Goal: Task Accomplishment & Management: Manage account settings

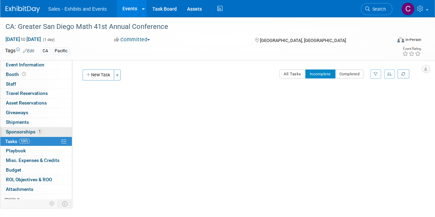
click at [14, 129] on span "Sponsorships 1" at bounding box center [24, 132] width 36 height 6
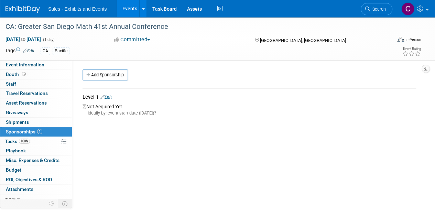
click at [113, 94] on div "Level 1 Edit" at bounding box center [250, 98] width 334 height 9
click at [112, 97] on link "Edit" at bounding box center [106, 97] width 11 height 5
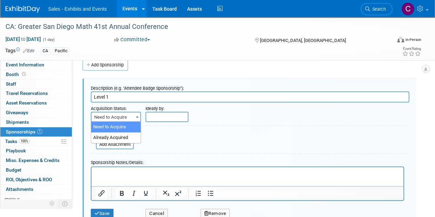
click at [127, 118] on span "Need to Acquire" at bounding box center [116, 118] width 49 height 10
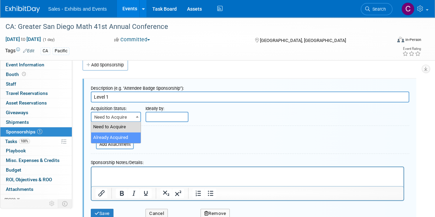
select select "2"
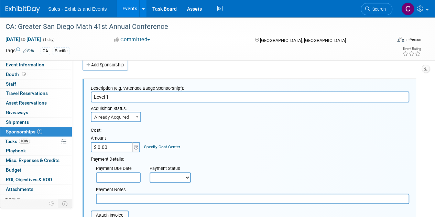
click at [122, 145] on input "$ 0.00" at bounding box center [112, 147] width 43 height 10
type input "$ 2,500.00"
click at [172, 179] on select "Not Paid Yet Partially Paid Paid in Full" at bounding box center [170, 177] width 41 height 10
select select "1"
click at [150, 172] on select "Not Paid Yet Partially Paid Paid in Full" at bounding box center [170, 177] width 41 height 10
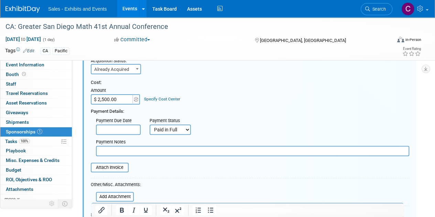
scroll to position [73, 0]
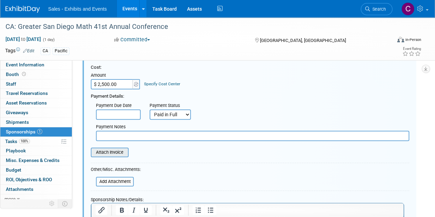
click at [111, 149] on input "file" at bounding box center [87, 152] width 82 height 8
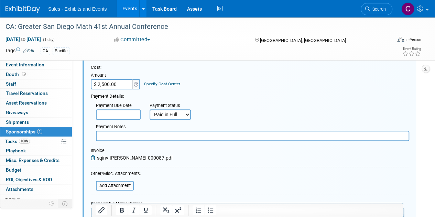
click at [123, 138] on input "text" at bounding box center [253, 136] width 314 height 10
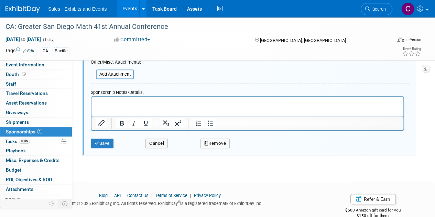
scroll to position [197, 0]
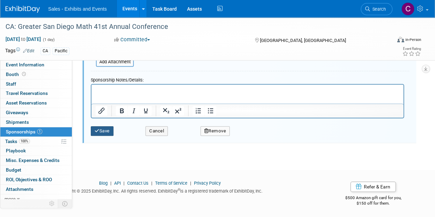
type input "amex"
click at [98, 129] on icon "submit" at bounding box center [97, 131] width 5 height 4
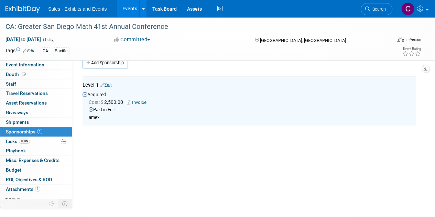
scroll to position [10, 0]
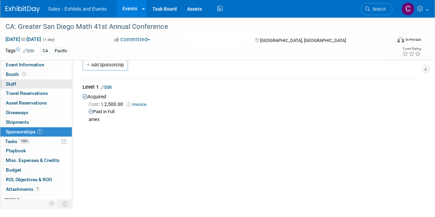
click at [13, 86] on span "Staff 0" at bounding box center [11, 84] width 10 height 6
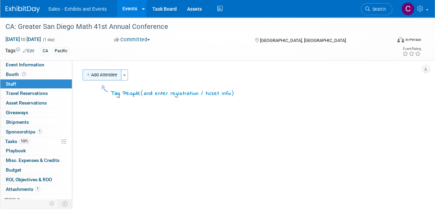
click at [106, 75] on button "Add Attendee" at bounding box center [102, 75] width 39 height 11
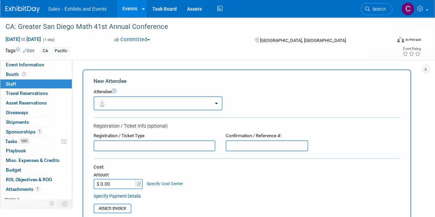
click at [160, 105] on button "button" at bounding box center [158, 103] width 129 height 14
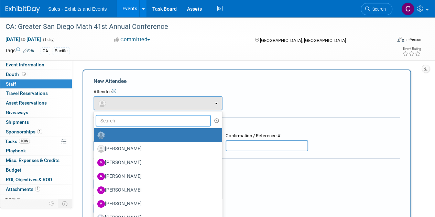
click at [144, 118] on input "text" at bounding box center [153, 121] width 115 height 12
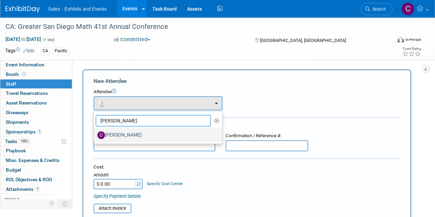
type input "dave"
click at [131, 136] on label "Dave Kootman" at bounding box center [156, 135] width 118 height 11
click at [95, 136] on input "Dave Kootman" at bounding box center [93, 134] width 4 height 4
select select "65136a95-fac6-412b-a817-b6eb1b9ddea5"
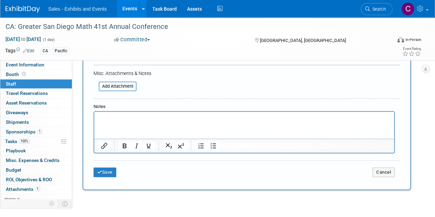
scroll to position [186, 0]
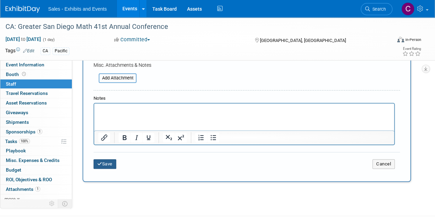
click at [108, 165] on button "Save" at bounding box center [105, 164] width 23 height 10
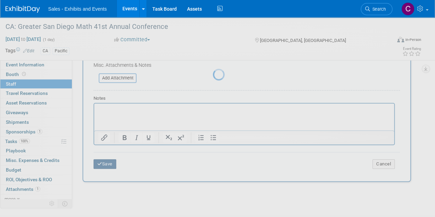
scroll to position [59, 0]
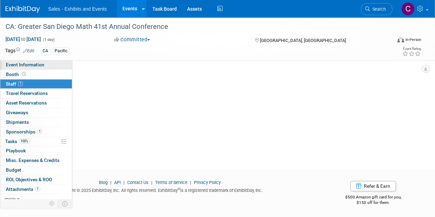
click at [36, 65] on span "Event Information" at bounding box center [25, 65] width 39 height 6
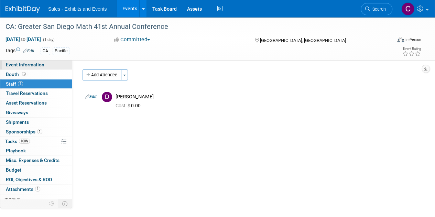
select select "Pacific"
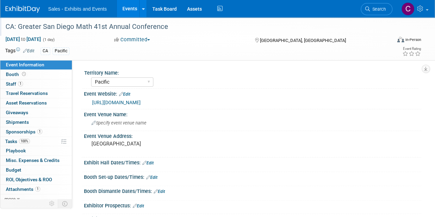
click at [11, 27] on div "CA: Greater San Diego Math 41st Annual Conference" at bounding box center [194, 27] width 383 height 12
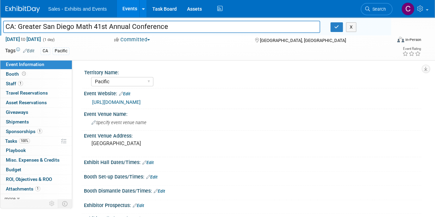
click at [169, 26] on input "CA: Greater San Diego Math 41st Annual Conference" at bounding box center [161, 27] width 317 height 12
click at [335, 27] on icon "button" at bounding box center [337, 27] width 5 height 4
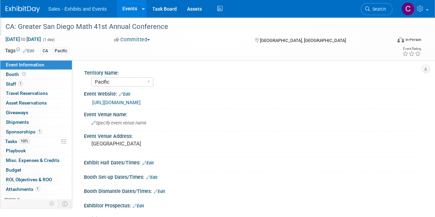
click at [128, 7] on link "Events" at bounding box center [129, 8] width 25 height 17
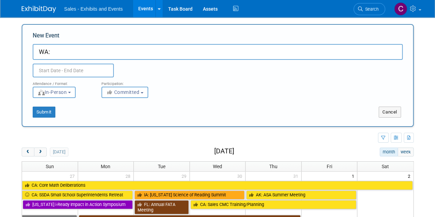
paste input "Fourth Annual WALAS Conference"
type input "WA: Fourth Annual WALAS Conference"
click at [46, 68] on input "text" at bounding box center [73, 71] width 81 height 14
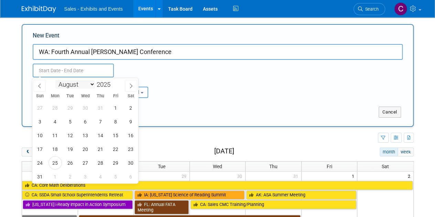
drag, startPoint x: 90, startPoint y: 83, endPoint x: 88, endPoint y: 87, distance: 4.9
click at [90, 83] on select "January February March April May June July August September October November De…" at bounding box center [75, 84] width 40 height 9
select select "9"
click at [55, 80] on select "January February March April May June July August September October November De…" at bounding box center [75, 84] width 40 height 9
click at [117, 124] on span "10" at bounding box center [115, 121] width 13 height 13
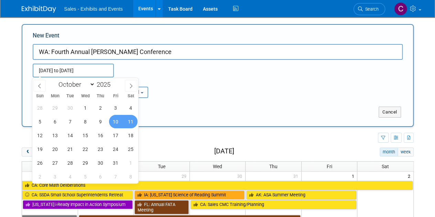
click at [129, 124] on span "11" at bounding box center [130, 121] width 13 height 13
type input "[DATE] to [DATE]"
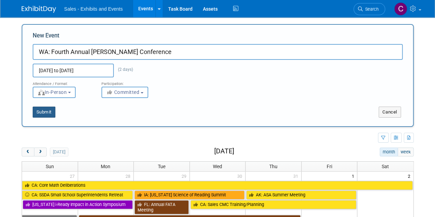
click at [43, 110] on button "Submit" at bounding box center [44, 112] width 23 height 11
type input "WA: Fourth Annual [PERSON_NAME] Conference"
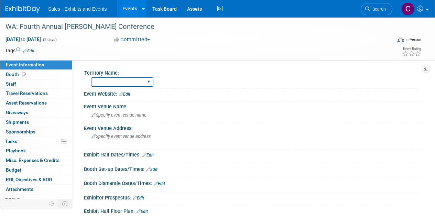
click at [127, 79] on select "Atlantic Southeast Central Southwest Pacific Mountain National Strategic Partne…" at bounding box center [122, 81] width 62 height 9
select select "Pacific"
click at [91, 77] on select "Atlantic Southeast Central Southwest Pacific Mountain National Strategic Partne…" at bounding box center [122, 81] width 62 height 9
click at [33, 49] on link "Edit" at bounding box center [28, 51] width 11 height 5
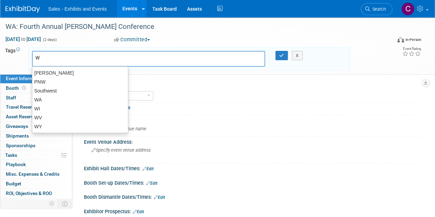
type input "WA"
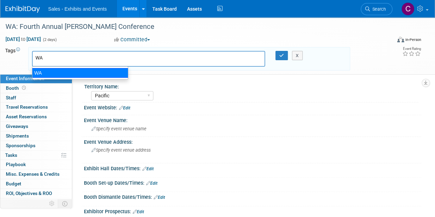
click at [47, 75] on div "WA" at bounding box center [80, 73] width 96 height 10
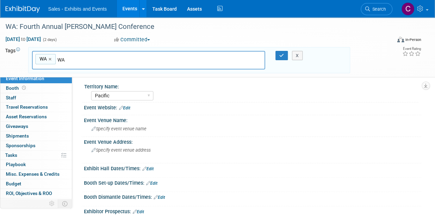
type input "WA"
type input "pn"
click at [47, 75] on div "PNW" at bounding box center [80, 75] width 96 height 9
type input "WA, PNW"
type input "pa"
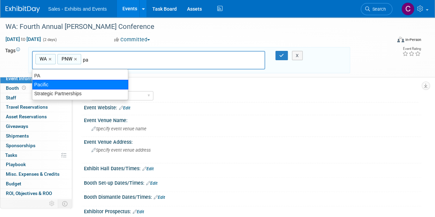
click at [53, 87] on div "Pacific" at bounding box center [80, 85] width 96 height 10
type input "WA, PNW, Pacific"
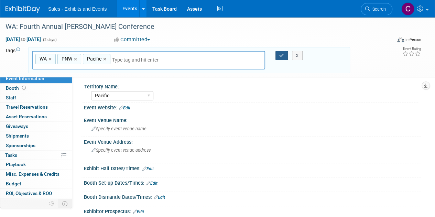
click at [278, 53] on button "button" at bounding box center [282, 56] width 12 height 10
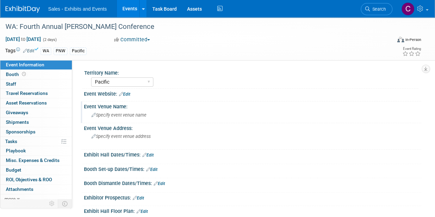
click at [116, 117] on span "Specify event venue name" at bounding box center [119, 115] width 55 height 5
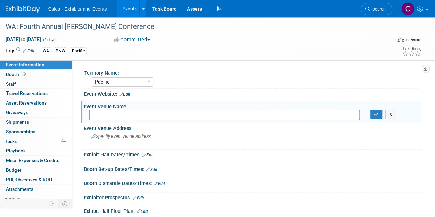
drag, startPoint x: 105, startPoint y: 115, endPoint x: 259, endPoint y: 111, distance: 153.2
click at [259, 111] on input "text" at bounding box center [224, 115] width 271 height 11
paste input "Hilton Seattle Airport & Conference Center"
type input "Hilton Seattle Airport & Conference Center"
click at [375, 113] on icon "button" at bounding box center [377, 114] width 5 height 4
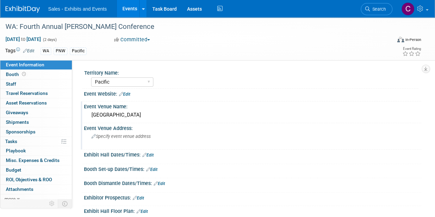
drag, startPoint x: 131, startPoint y: 138, endPoint x: 116, endPoint y: 138, distance: 14.5
click at [116, 138] on span "Specify event venue address" at bounding box center [121, 136] width 59 height 5
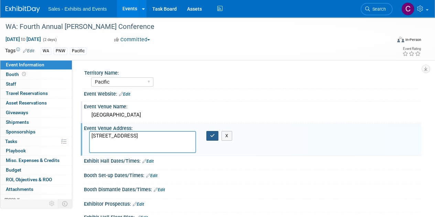
type textarea "17620 International Boulevard Seattle, WA 98188"
click at [210, 137] on icon "button" at bounding box center [212, 136] width 5 height 4
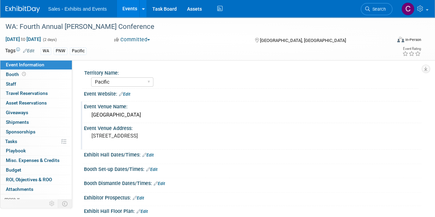
click at [128, 95] on link "Edit" at bounding box center [124, 94] width 11 height 5
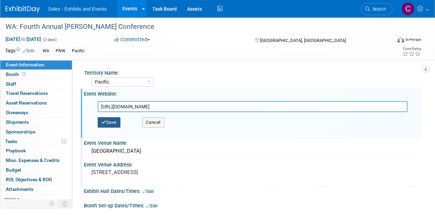
type input "http://walasedu.org/?page_id=16894"
click at [108, 124] on button "Save" at bounding box center [109, 122] width 23 height 10
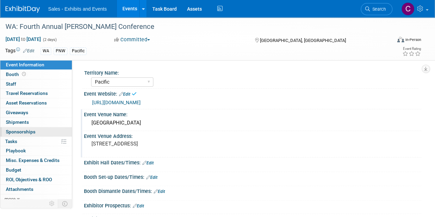
click at [18, 135] on link "0 Sponsorships 0" at bounding box center [36, 131] width 72 height 9
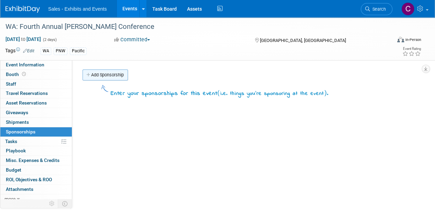
click at [96, 75] on link "Add Sponsorship" at bounding box center [105, 75] width 45 height 11
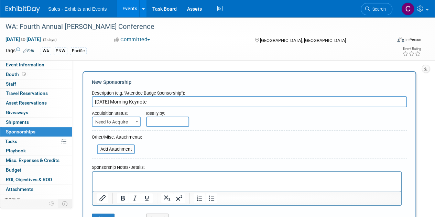
type input "Saturday Morning Keynote"
click at [129, 123] on span "Need to Acquire" at bounding box center [117, 122] width 48 height 10
drag, startPoint x: 126, startPoint y: 143, endPoint x: 136, endPoint y: 135, distance: 12.5
select select "2"
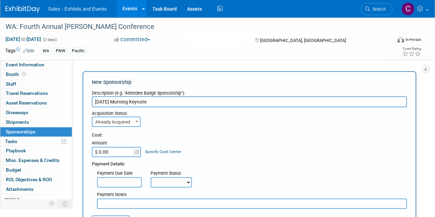
click at [114, 153] on input "$ 0.00" at bounding box center [113, 152] width 43 height 10
type input "$ 5,000.00"
click at [158, 185] on select "Not Paid Yet Partially Paid Paid in Full" at bounding box center [171, 182] width 41 height 10
select select "1"
click at [151, 177] on select "Not Paid Yet Partially Paid Paid in Full" at bounding box center [171, 182] width 41 height 10
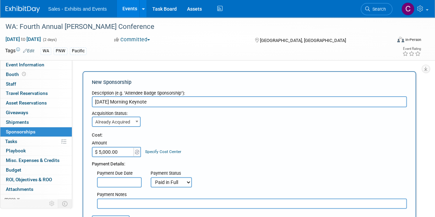
click at [125, 202] on input "text" at bounding box center [252, 204] width 310 height 10
type input "a"
type input "Amex"
drag, startPoint x: 435, startPoint y: 69, endPoint x: 439, endPoint y: 77, distance: 9.2
click at [435, 77] on html "Sales - Exhibits and Events Events Add Event Bulk Upload Events Shareable Event…" at bounding box center [217, 108] width 435 height 217
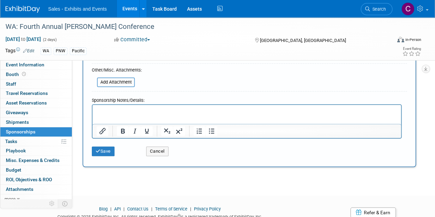
scroll to position [138, 0]
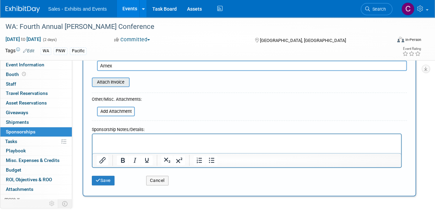
click at [110, 81] on input "file" at bounding box center [88, 82] width 82 height 8
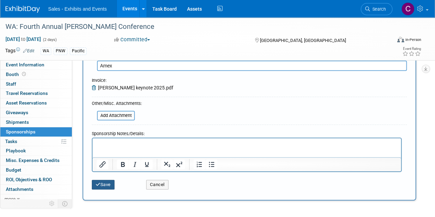
click at [104, 187] on button "Save" at bounding box center [103, 185] width 23 height 10
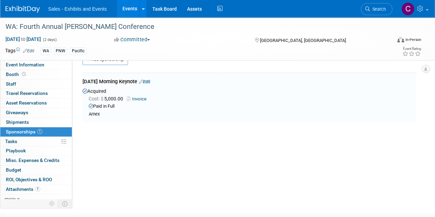
scroll to position [14, 0]
click at [239, 155] on div "Territory Name: Atlantic Southeast Central Southwest Pacific Mountain National …" at bounding box center [246, 117] width 349 height 142
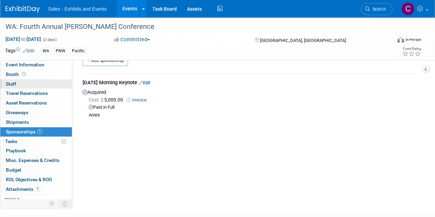
click at [8, 86] on span "Staff 0" at bounding box center [11, 84] width 10 height 6
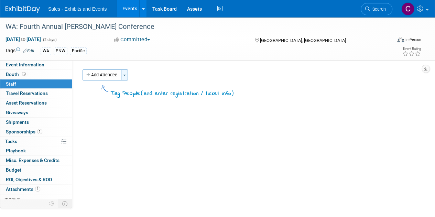
click at [125, 73] on button "Toggle Dropdown" at bounding box center [124, 75] width 7 height 11
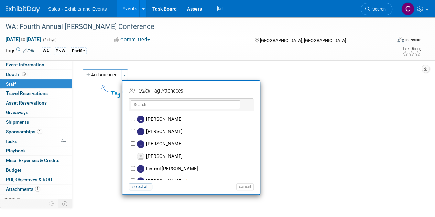
scroll to position [2113, 0]
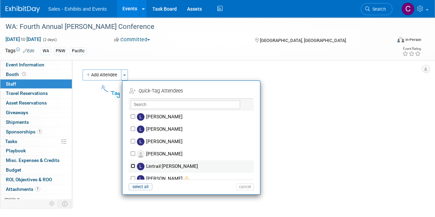
click at [135, 164] on input "Lintrail Dukes" at bounding box center [133, 166] width 4 height 4
checkbox input "true"
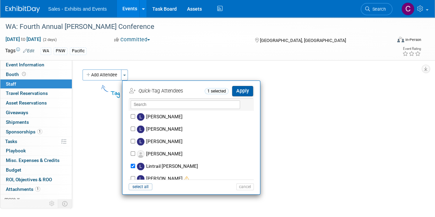
click at [248, 94] on button "Apply" at bounding box center [242, 91] width 21 height 10
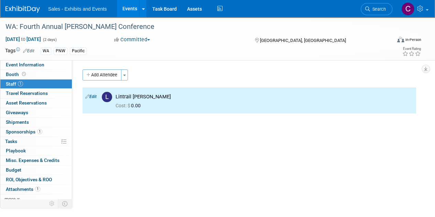
click at [127, 9] on link "Events" at bounding box center [129, 8] width 25 height 17
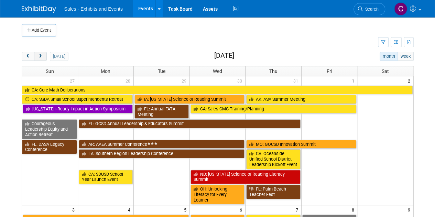
click at [40, 54] on span "next" at bounding box center [40, 56] width 5 height 4
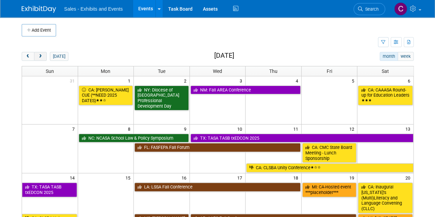
click at [40, 54] on span "next" at bounding box center [40, 56] width 5 height 4
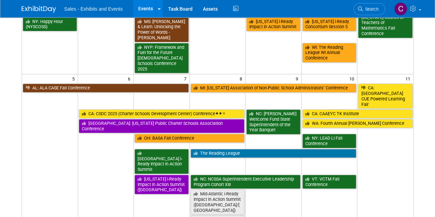
scroll to position [99, 0]
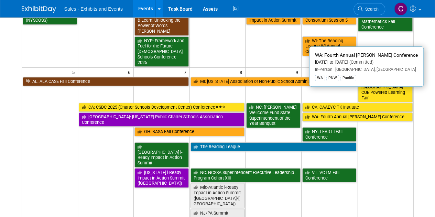
click at [328, 113] on link "WA: Fourth Annual WALAS Conference" at bounding box center [358, 117] width 111 height 9
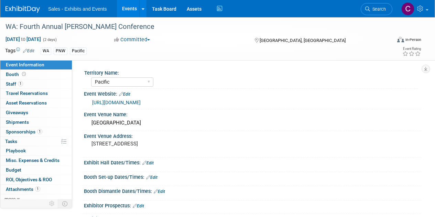
select select "Pacific"
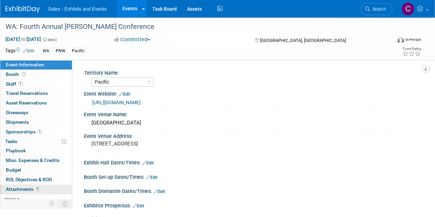
click at [14, 187] on span "Attachments 1" at bounding box center [23, 190] width 34 height 6
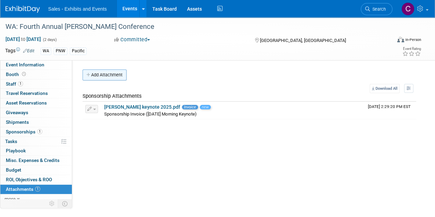
click at [105, 77] on button "Add Attachment" at bounding box center [105, 75] width 44 height 11
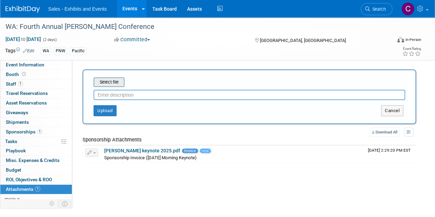
click at [112, 85] on input "file" at bounding box center [83, 82] width 82 height 8
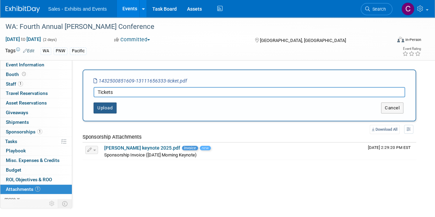
type input "Tickets"
click at [112, 104] on button "Upload" at bounding box center [105, 108] width 23 height 11
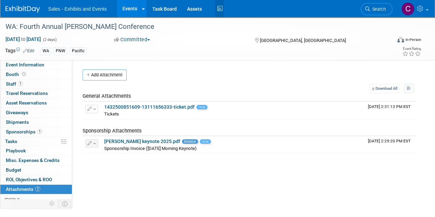
click at [219, 9] on icon at bounding box center [219, 8] width 9 height 11
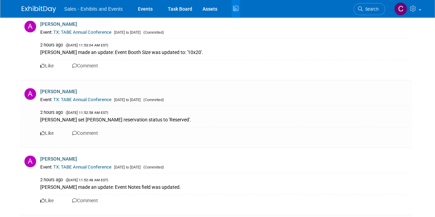
scroll to position [1960, 0]
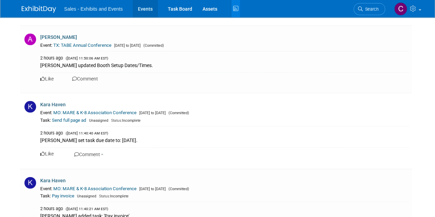
click at [147, 11] on link "Events" at bounding box center [145, 8] width 25 height 17
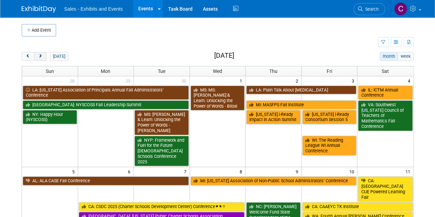
click at [34, 58] on button "next" at bounding box center [40, 56] width 13 height 9
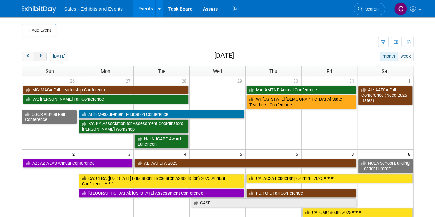
click at [34, 58] on button "next" at bounding box center [40, 56] width 13 height 9
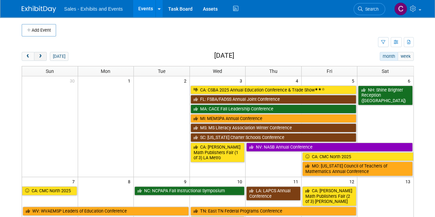
click at [34, 58] on button "next" at bounding box center [40, 56] width 13 height 9
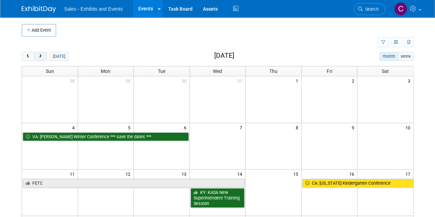
click at [34, 58] on button "next" at bounding box center [40, 56] width 13 height 9
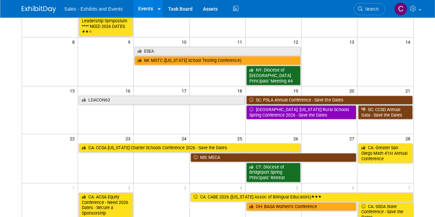
scroll to position [180, 0]
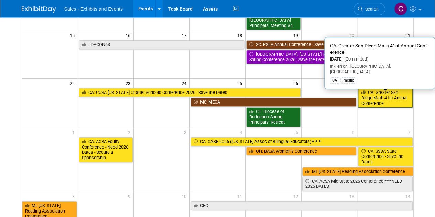
click at [381, 94] on link "CA: Greater San Diego Math 41st Annual Conference" at bounding box center [385, 98] width 54 height 20
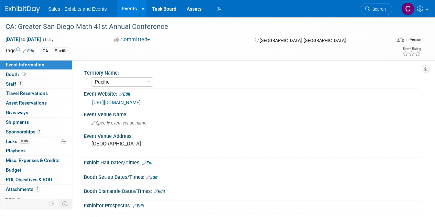
select select "Pacific"
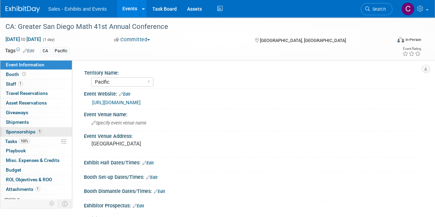
click at [10, 129] on span "Sponsorships 1" at bounding box center [24, 132] width 36 height 6
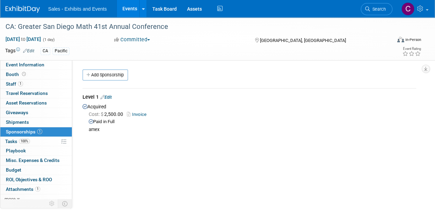
click at [112, 98] on link "Edit" at bounding box center [106, 97] width 11 height 5
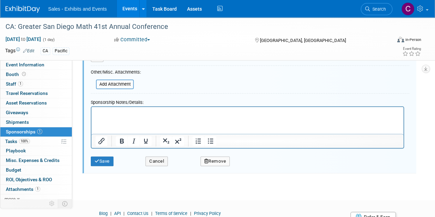
scroll to position [168, 0]
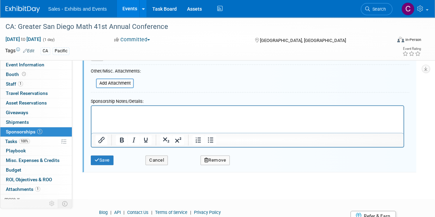
drag, startPoint x: 119, startPoint y: 120, endPoint x: 100, endPoint y: 119, distance: 19.3
click at [100, 116] on html at bounding box center [248, 111] width 312 height 10
drag, startPoint x: 101, startPoint y: 118, endPoint x: 93, endPoint y: 115, distance: 7.9
click at [93, 115] on html at bounding box center [248, 111] width 312 height 10
paste body "Rich Text Area. Press ALT-0 for help."
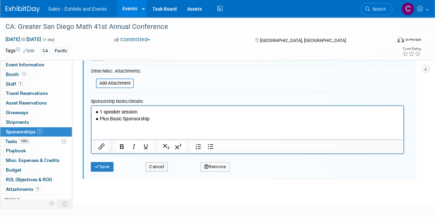
click at [294, 192] on div "CA: Greater San Diego Math 41st Annual Conference Feb 28, 2026 to Feb 28, 2026 …" at bounding box center [217, 21] width 435 height 345
click at [104, 119] on p "● 1 speaker session ● Plus Basic Sponsorship" at bounding box center [248, 115] width 304 height 13
drag, startPoint x: 104, startPoint y: 119, endPoint x: 155, endPoint y: 117, distance: 51.0
click at [155, 117] on p "● 1 speaker session ● Plus Basic Sponsorship" at bounding box center [248, 115] width 304 height 13
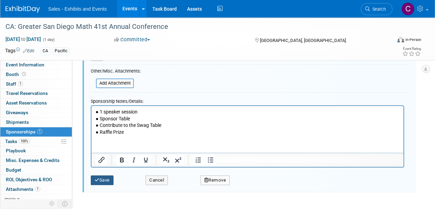
click at [107, 180] on button "Save" at bounding box center [102, 181] width 23 height 10
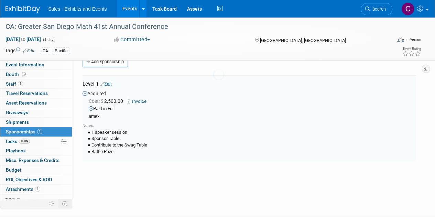
scroll to position [10, 0]
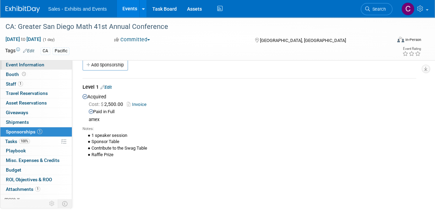
click at [38, 61] on link "Event Information" at bounding box center [36, 64] width 72 height 9
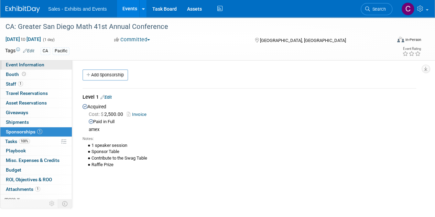
select select "Pacific"
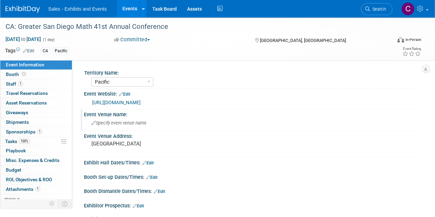
click at [114, 126] on div "Specify event venue name" at bounding box center [252, 123] width 327 height 11
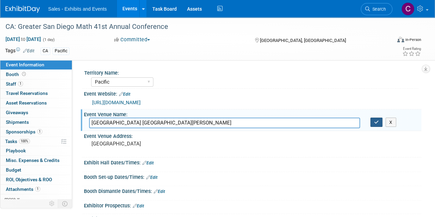
type input "Palomar College Rancho Bernardo Education Center"
click at [378, 123] on icon "button" at bounding box center [377, 122] width 5 height 4
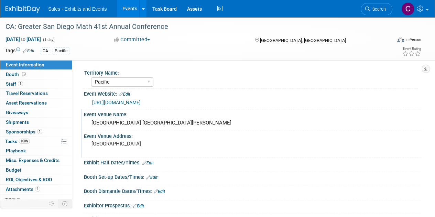
click at [115, 145] on pre "San Diego" at bounding box center [155, 144] width 126 height 6
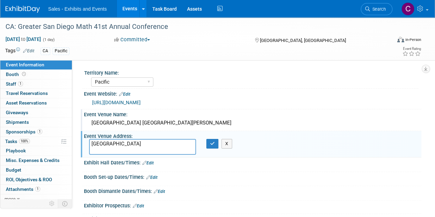
click at [98, 144] on textarea "San Diego" at bounding box center [142, 147] width 107 height 16
drag, startPoint x: 98, startPoint y: 144, endPoint x: 114, endPoint y: 144, distance: 15.8
click at [114, 144] on textarea "San Diego" at bounding box center [142, 147] width 107 height 16
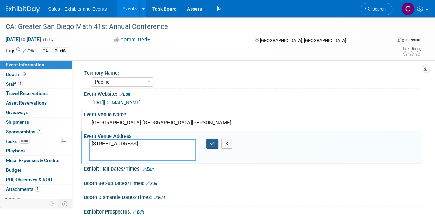
type textarea "11111 Rancho Bernardo Rd, San Diego, CA 92127"
click at [216, 143] on button "button" at bounding box center [213, 144] width 12 height 10
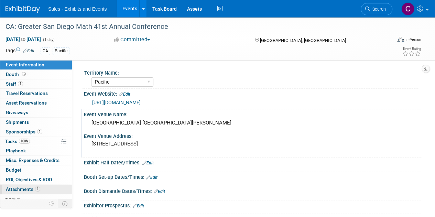
click at [17, 190] on span "Attachments 1" at bounding box center [23, 190] width 34 height 6
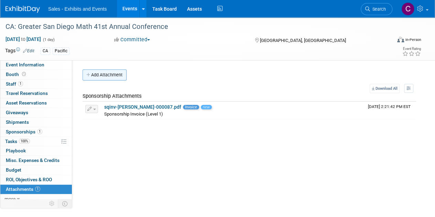
click at [115, 70] on button "Add Attachment" at bounding box center [105, 75] width 44 height 11
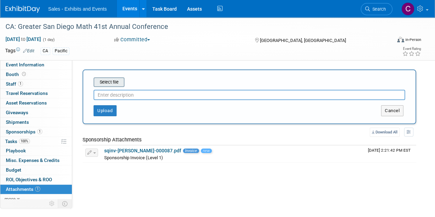
click at [114, 80] on input "file" at bounding box center [83, 82] width 82 height 8
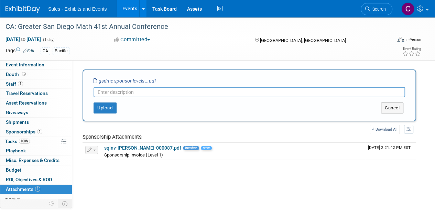
click at [134, 96] on input "text" at bounding box center [250, 92] width 312 height 10
type input "Sponsor Levels"
click at [108, 109] on button "Upload" at bounding box center [105, 108] width 23 height 11
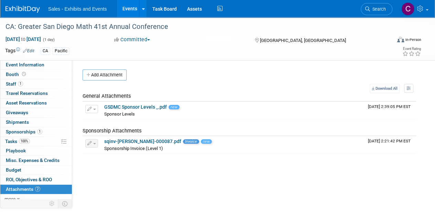
click at [138, 6] on link "Events" at bounding box center [129, 8] width 25 height 17
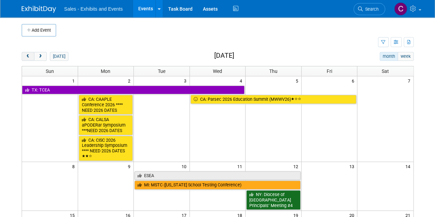
click at [28, 56] on span "prev" at bounding box center [27, 56] width 5 height 4
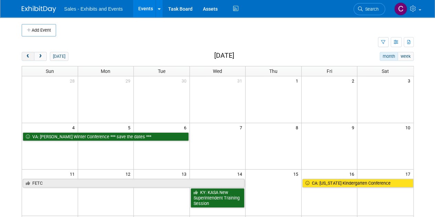
click at [28, 56] on span "prev" at bounding box center [27, 56] width 5 height 4
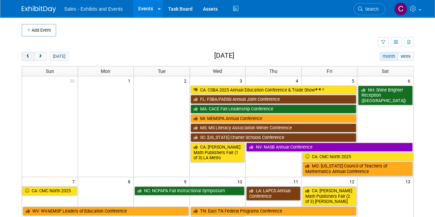
click at [28, 56] on span "prev" at bounding box center [27, 56] width 5 height 4
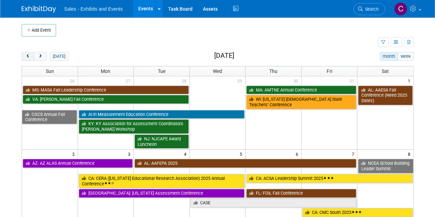
click at [28, 56] on span "prev" at bounding box center [27, 56] width 5 height 4
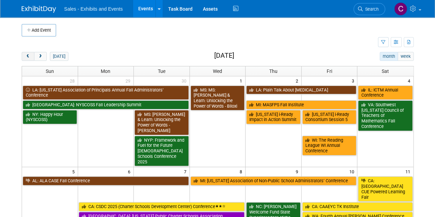
click at [28, 56] on span "prev" at bounding box center [27, 56] width 5 height 4
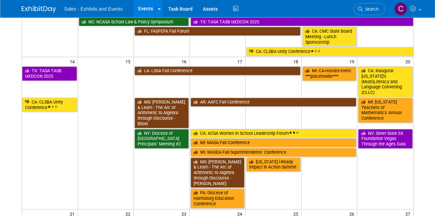
scroll to position [117, 0]
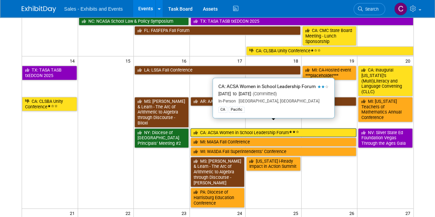
click at [234, 128] on link "CA: ACSA Women in School Leadership Forum" at bounding box center [274, 132] width 166 height 9
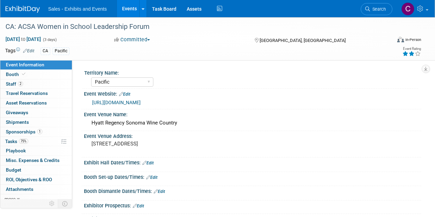
select select "Pacific"
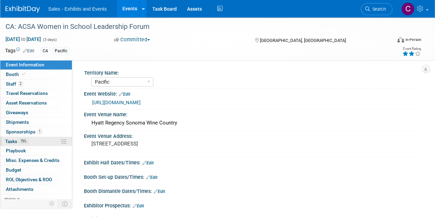
click at [13, 141] on span "Tasks 75%" at bounding box center [16, 142] width 23 height 6
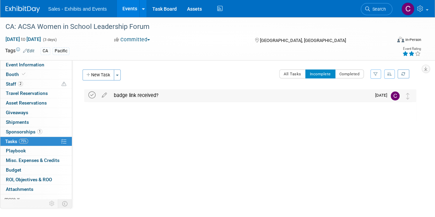
click at [93, 97] on icon at bounding box center [91, 95] width 7 height 7
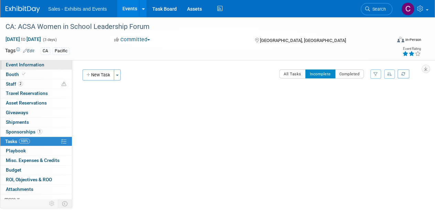
click at [30, 68] on link "Event Information" at bounding box center [36, 64] width 72 height 9
select select "Pacific"
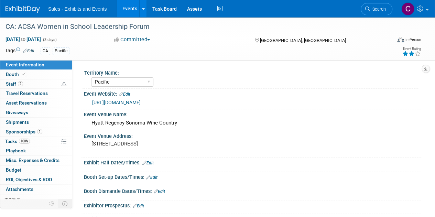
scroll to position [42, 0]
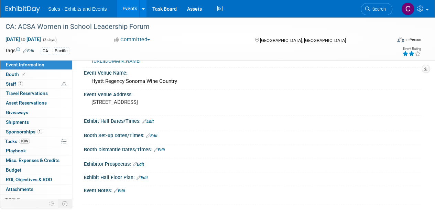
click at [125, 191] on link "Edit" at bounding box center [119, 191] width 11 height 5
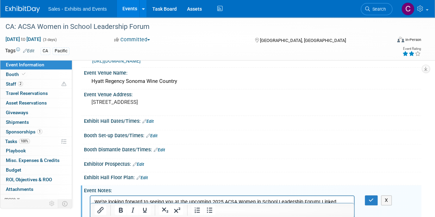
scroll to position [105, 0]
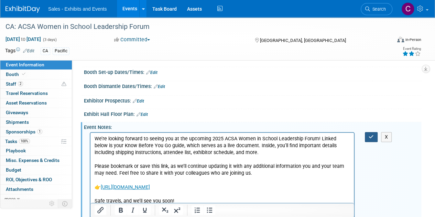
click at [367, 137] on button "button" at bounding box center [371, 137] width 13 height 10
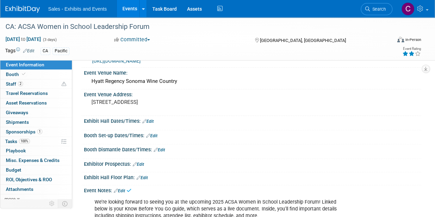
scroll to position [36, 0]
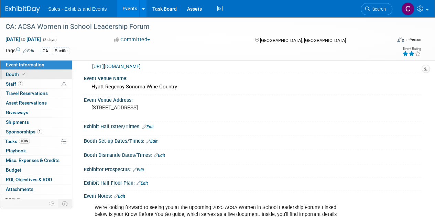
click at [12, 73] on span "Booth" at bounding box center [16, 75] width 21 height 6
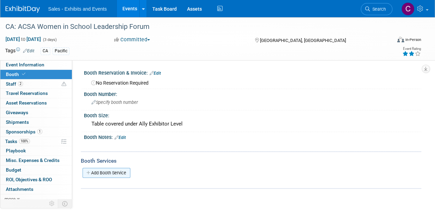
click at [117, 171] on link "Add Booth Service" at bounding box center [107, 173] width 48 height 10
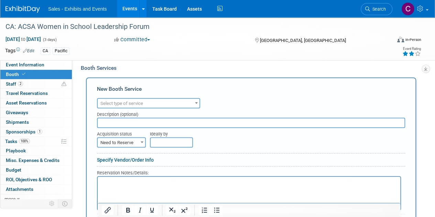
scroll to position [95, 0]
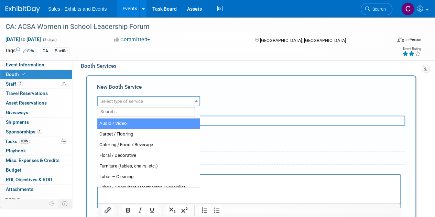
click at [147, 103] on span "Select type of service" at bounding box center [149, 102] width 102 height 10
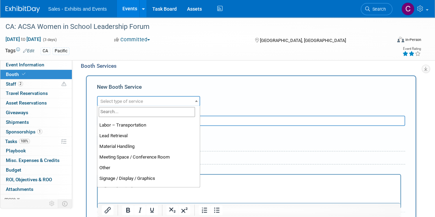
scroll to position [176, 0]
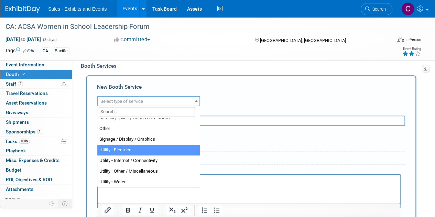
select select "8"
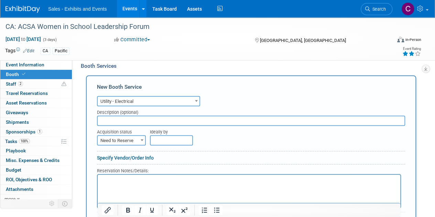
click at [123, 122] on input "text" at bounding box center [251, 121] width 308 height 10
type input "Requested 0825"
click at [123, 139] on span "Need to Reserve" at bounding box center [122, 141] width 48 height 10
click at [115, 139] on span "Need to Reserve" at bounding box center [122, 141] width 48 height 10
click at [113, 138] on span "Need to Reserve" at bounding box center [122, 141] width 48 height 10
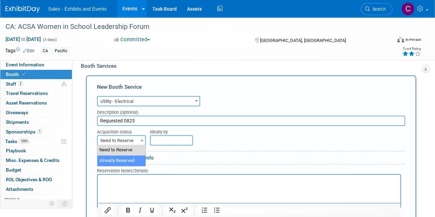
select select "2"
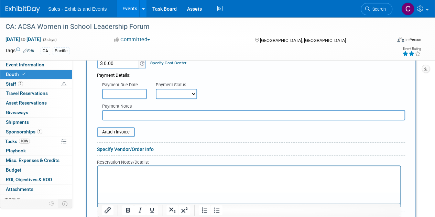
scroll to position [277, 0]
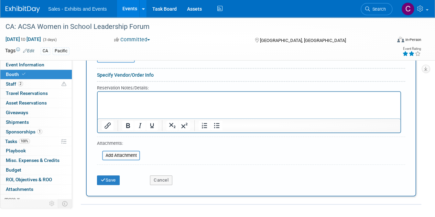
click at [112, 174] on div "Save" at bounding box center [118, 178] width 53 height 14
click at [112, 180] on button "Save" at bounding box center [108, 181] width 23 height 10
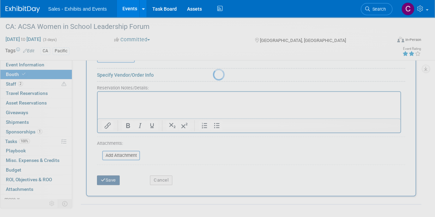
scroll to position [32, 0]
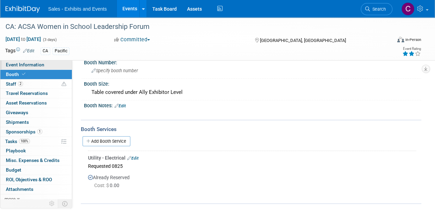
click at [19, 63] on span "Event Information" at bounding box center [25, 65] width 39 height 6
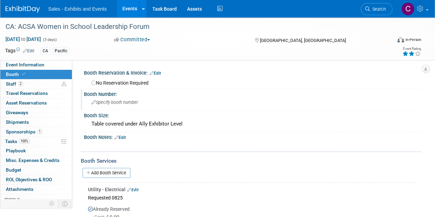
select select "Pacific"
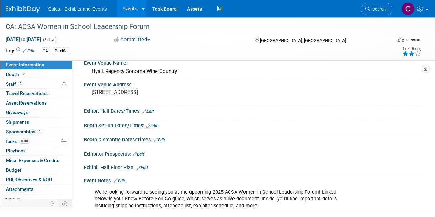
scroll to position [111, 0]
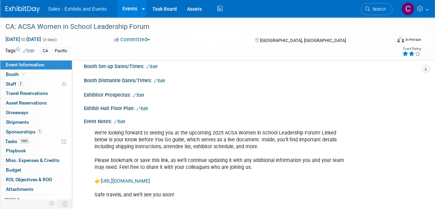
click at [121, 120] on link "Edit" at bounding box center [119, 121] width 11 height 5
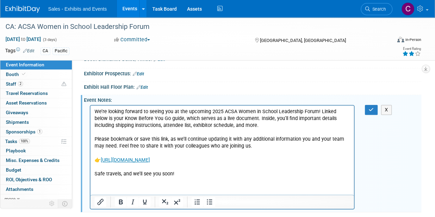
scroll to position [139, 0]
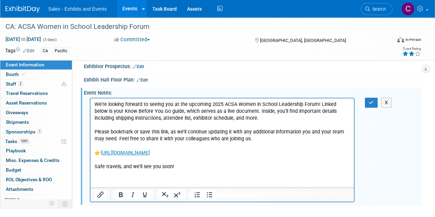
click at [95, 167] on html "We’re looking forward to seeing you at the upcoming 2025 ACSA Women in School L…" at bounding box center [223, 134] width 264 height 72
click at [102, 170] on html "We’re looking forward to seeing you at the upcoming 2025 ACSA Women in School L…" at bounding box center [223, 134] width 264 height 72
click at [182, 165] on p "We’re looking forward to seeing you at the upcoming 2025 ACSA Women in School L…" at bounding box center [223, 135] width 256 height 69
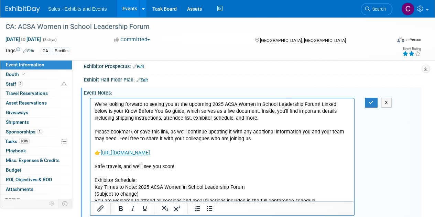
scroll to position [250, 0]
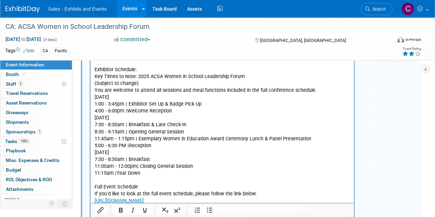
click at [110, 70] on p "Exhibitor Schedule: Key Times to Note: 2025 ACSA Women in School Leadership For…" at bounding box center [223, 76] width 256 height 21
drag, startPoint x: 110, startPoint y: 70, endPoint x: 142, endPoint y: 69, distance: 31.7
click at [142, 69] on p "Exhibitor Schedule: Key Times to Note: 2025 ACSA Women in School Leadership For…" at bounding box center [223, 76] width 256 height 21
click at [122, 212] on icon "Bold" at bounding box center [121, 210] width 4 height 5
click at [142, 209] on icon "Underline" at bounding box center [145, 210] width 8 height 8
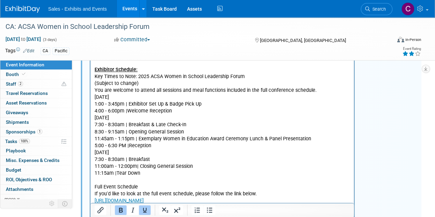
click at [250, 78] on p "Exhibitor Schedule: Key Times to Note: 2025 ACSA Women in School Leadership For…" at bounding box center [223, 76] width 256 height 21
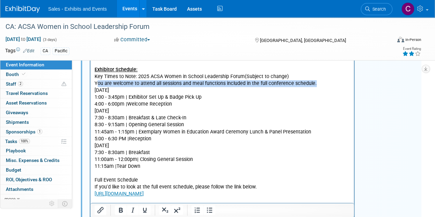
drag, startPoint x: 98, startPoint y: 82, endPoint x: 326, endPoint y: 84, distance: 227.9
click at [326, 84] on p "You are welcome to attend all sessions and meal functions included in the full …" at bounding box center [223, 83] width 256 height 7
click at [99, 85] on p "You are welcome to attend all sessions and meal functions included in the full …" at bounding box center [223, 83] width 256 height 7
drag, startPoint x: 99, startPoint y: 85, endPoint x: 330, endPoint y: 92, distance: 231.4
click at [330, 92] on body "We’re looking forward to seeing you at the upcoming 2025 ACSA Women in School L…" at bounding box center [222, 93] width 256 height 207
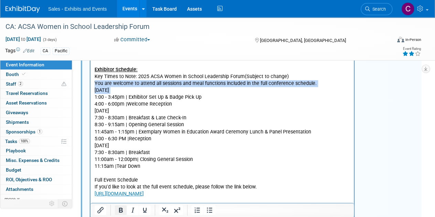
click at [119, 214] on icon "Bold" at bounding box center [121, 210] width 8 height 8
click at [98, 90] on b "Wednesday, September 17" at bounding box center [102, 90] width 15 height 6
drag, startPoint x: 98, startPoint y: 84, endPoint x: 311, endPoint y: 91, distance: 213.5
click at [315, 89] on body "We’re looking forward to seeing you at the upcoming 2025 ACSA Women in School L…" at bounding box center [222, 93] width 256 height 207
click at [109, 88] on b "Wednesday, September 17" at bounding box center [102, 90] width 15 height 6
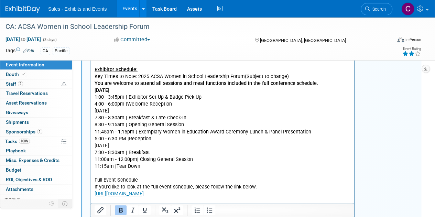
click at [99, 84] on b "You are welcome to attend all sessions and meal functions included in the full …" at bounding box center [207, 84] width 224 height 6
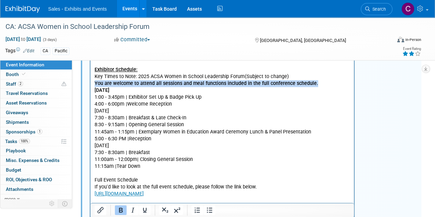
drag, startPoint x: 99, startPoint y: 84, endPoint x: 317, endPoint y: 83, distance: 217.6
click at [317, 83] on p "You are welcome to attend all sessions and meal functions included in the full …" at bounding box center [223, 83] width 256 height 7
click at [131, 210] on icon "Italic" at bounding box center [133, 210] width 8 height 8
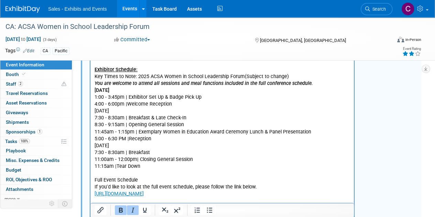
click at [97, 108] on p "Thursday, September 18 7:30 - 8:30am | Breakfast & Late Check-In 8:30 - 9:15am …" at bounding box center [223, 122] width 256 height 28
drag, startPoint x: 97, startPoint y: 108, endPoint x: 158, endPoint y: 109, distance: 60.6
click at [158, 109] on p "Thursday, September 18 7:30 - 8:30am | Breakfast & Late Check-In 8:30 - 9:15am …" at bounding box center [223, 122] width 256 height 28
click at [123, 209] on icon "Bold" at bounding box center [121, 210] width 8 height 8
click at [100, 146] on p "Friday, September 19" at bounding box center [223, 146] width 256 height 7
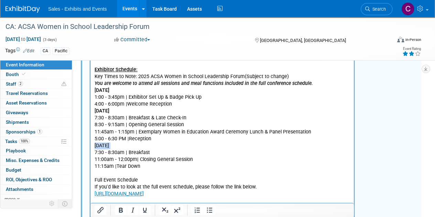
drag, startPoint x: 100, startPoint y: 146, endPoint x: 149, endPoint y: 146, distance: 48.9
click at [149, 146] on p "Friday, September 19" at bounding box center [223, 146] width 256 height 7
click at [118, 213] on icon "Bold" at bounding box center [121, 210] width 8 height 8
click at [151, 179] on p "Full Event Schedule" at bounding box center [223, 180] width 256 height 7
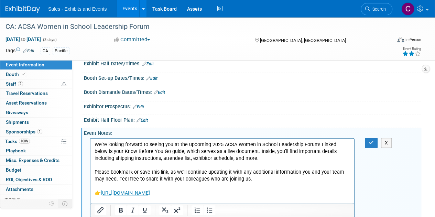
scroll to position [81, 0]
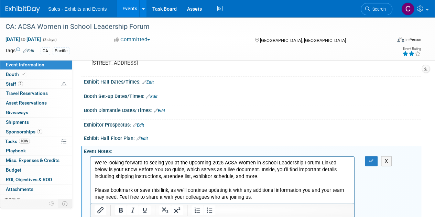
click at [152, 96] on link "Edit" at bounding box center [151, 96] width 11 height 5
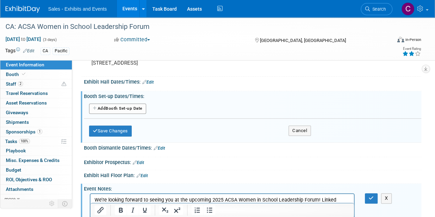
click at [104, 108] on button "Add Another Booth Set-up Date" at bounding box center [117, 109] width 57 height 10
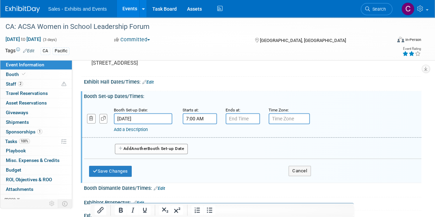
click at [205, 119] on input "7:00 AM" at bounding box center [200, 118] width 34 height 11
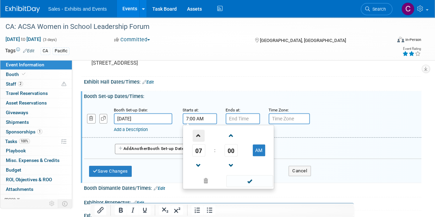
click at [200, 139] on span at bounding box center [199, 136] width 12 height 12
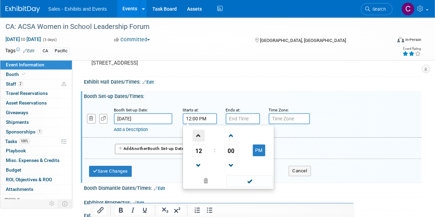
click at [200, 139] on span at bounding box center [199, 136] width 12 height 12
type input "1:00 PM"
click at [243, 181] on span at bounding box center [250, 181] width 46 height 12
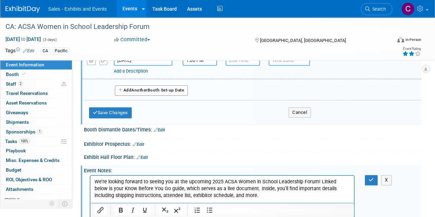
scroll to position [137, 0]
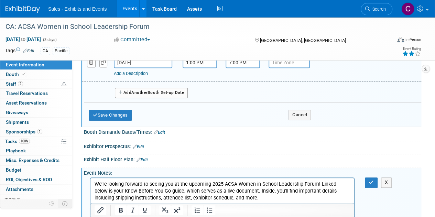
click at [237, 65] on input "7:00 PM" at bounding box center [243, 62] width 34 height 11
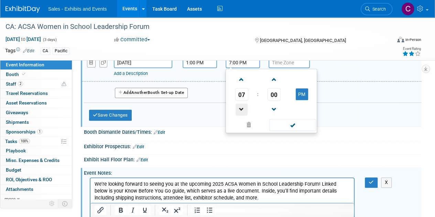
click at [240, 106] on span at bounding box center [242, 110] width 12 height 12
click at [278, 96] on span "00" at bounding box center [274, 94] width 13 height 12
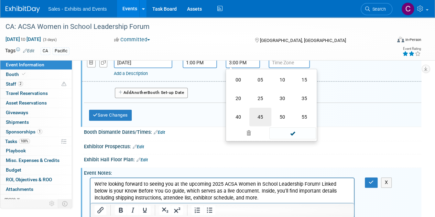
click at [262, 116] on td "45" at bounding box center [261, 117] width 22 height 19
type input "3:45 PM"
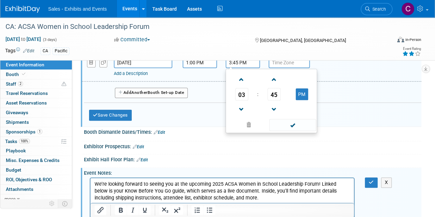
click at [290, 126] on span at bounding box center [293, 125] width 46 height 12
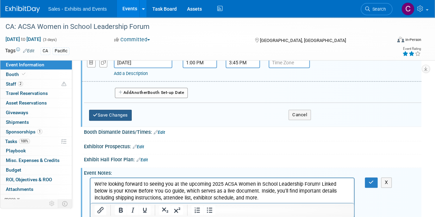
click at [109, 113] on button "Save Changes" at bounding box center [110, 115] width 43 height 11
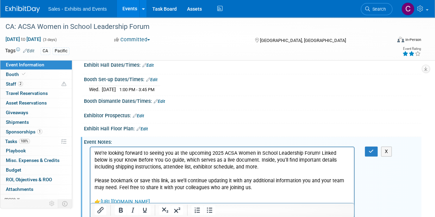
scroll to position [91, 0]
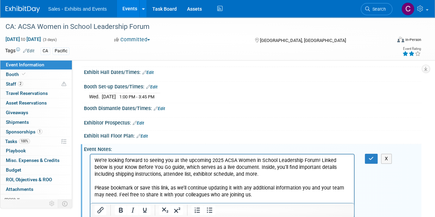
click at [161, 106] on link "Edit" at bounding box center [159, 108] width 11 height 5
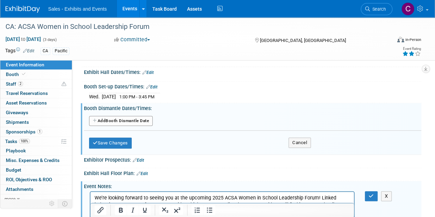
click at [103, 119] on button "Add Another Booth Dismantle Date" at bounding box center [121, 121] width 64 height 10
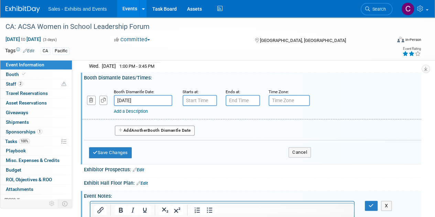
scroll to position [112, 0]
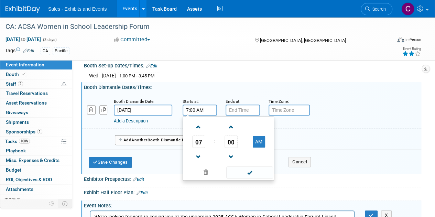
click at [209, 111] on input "7:00 AM" at bounding box center [200, 110] width 34 height 11
click at [196, 128] on span at bounding box center [199, 127] width 12 height 12
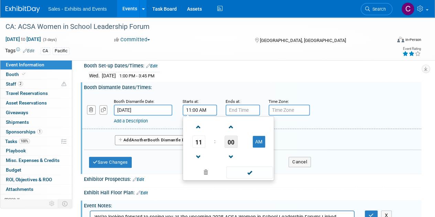
click at [233, 141] on span "00" at bounding box center [231, 142] width 13 height 12
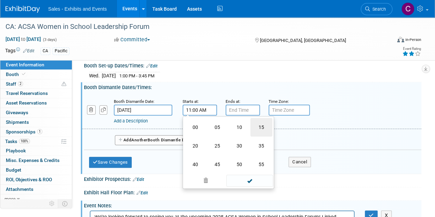
click at [260, 126] on td "15" at bounding box center [262, 127] width 22 height 19
type input "11:15 AM"
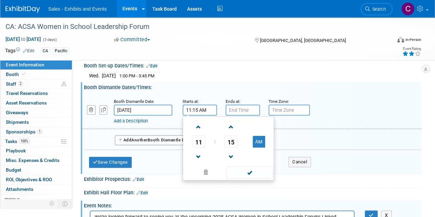
click at [246, 179] on div "11 : 15 AM 12 01 02 03 04 05 06 07 08 09 10 11 00 05 10 15 20 25 30 35 40 45 50…" at bounding box center [229, 148] width 92 height 64
click at [245, 172] on span at bounding box center [250, 173] width 46 height 12
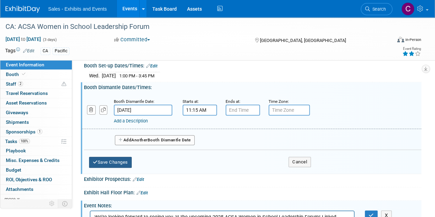
click at [115, 165] on button "Save Changes" at bounding box center [110, 162] width 43 height 11
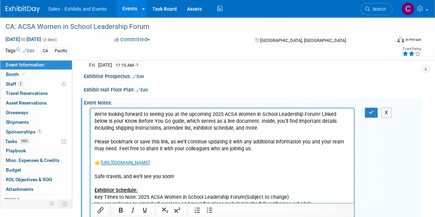
scroll to position [171, 0]
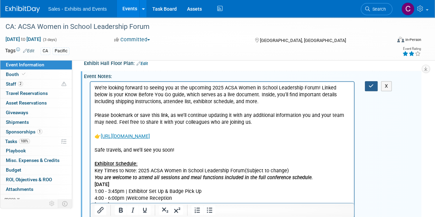
click at [366, 85] on button "button" at bounding box center [371, 86] width 13 height 10
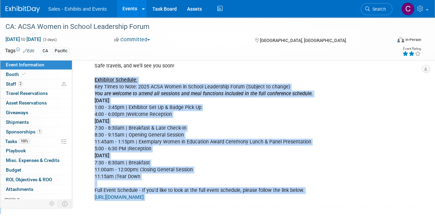
scroll to position [256, 0]
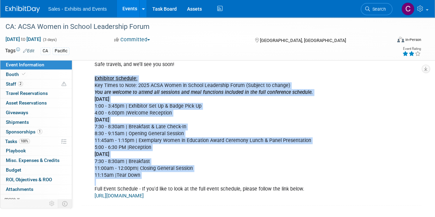
drag, startPoint x: 94, startPoint y: 161, endPoint x: 165, endPoint y: 182, distance: 74.7
click at [165, 182] on div "We’re looking forward to seeing you at the upcoming 2025 ACSA Women in School L…" at bounding box center [222, 99] width 265 height 207
copy div "Exhibitor Schedule: Key Times to Note: 2025 ACSA Women in School Leadership For…"
click at [13, 148] on span "Playbook 0" at bounding box center [16, 151] width 20 height 6
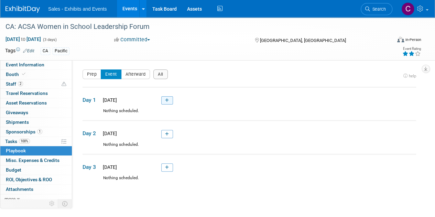
click at [170, 103] on link at bounding box center [167, 100] width 12 height 8
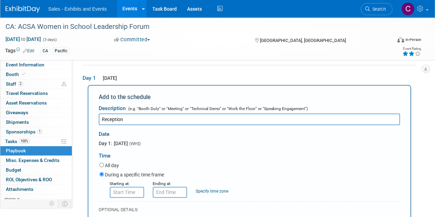
click at [101, 118] on input "Reception" at bounding box center [250, 120] width 302 height 12
type input "Welcome Reception"
click at [130, 197] on input "8:00 AM" at bounding box center [127, 192] width 34 height 11
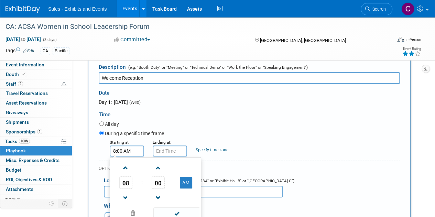
scroll to position [95, 0]
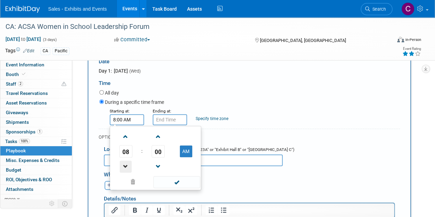
click at [127, 162] on span at bounding box center [126, 167] width 12 height 12
click at [188, 155] on button "AM" at bounding box center [186, 152] width 12 height 12
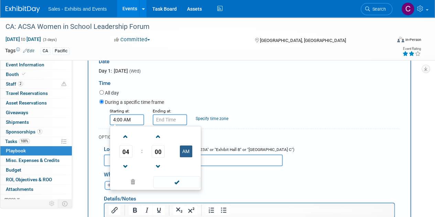
type input "4:00 PM"
click at [178, 186] on span at bounding box center [177, 182] width 46 height 12
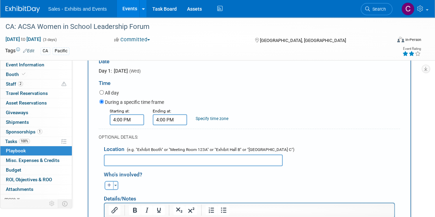
click at [167, 124] on input "4:00 PM" at bounding box center [170, 119] width 34 height 11
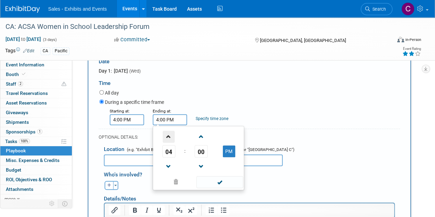
click at [172, 138] on span at bounding box center [169, 137] width 12 height 12
type input "6:00 PM"
click at [214, 184] on span at bounding box center [220, 182] width 46 height 12
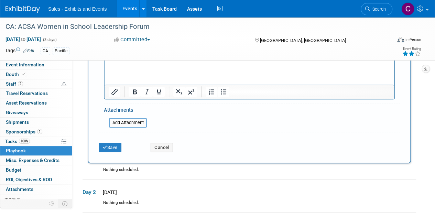
scroll to position [263, 0]
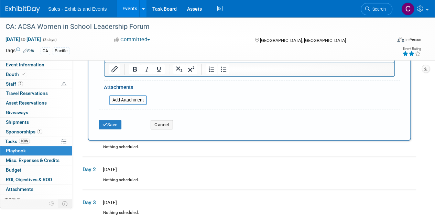
click at [175, 126] on div "Cancel" at bounding box center [172, 123] width 52 height 14
click at [166, 125] on button "Cancel" at bounding box center [162, 125] width 22 height 10
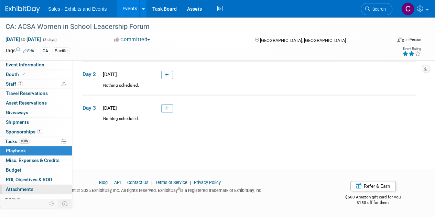
click at [19, 187] on span "Attachments 0" at bounding box center [20, 190] width 28 height 6
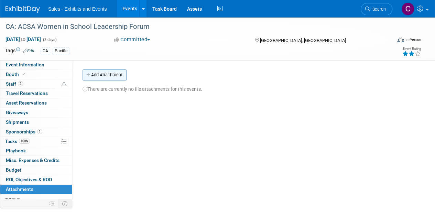
click at [96, 76] on button "Add Attachment" at bounding box center [105, 75] width 44 height 11
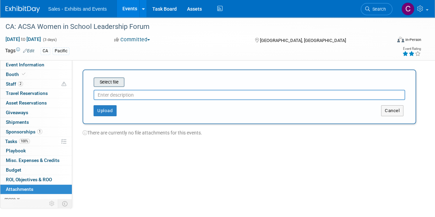
click at [107, 80] on input "file" at bounding box center [83, 82] width 82 height 8
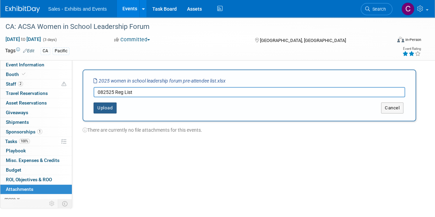
type input "082525 Reg List"
click at [101, 108] on button "Upload" at bounding box center [105, 108] width 23 height 11
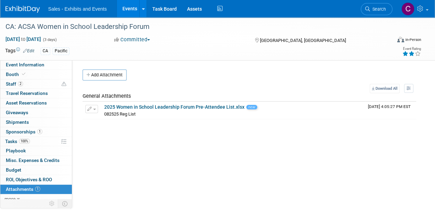
click at [128, 9] on link "Events" at bounding box center [129, 8] width 25 height 17
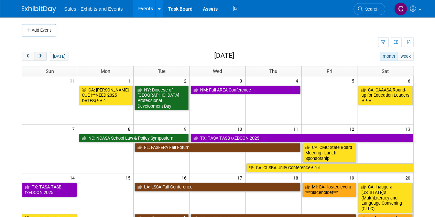
click at [39, 55] on span "next" at bounding box center [40, 56] width 5 height 4
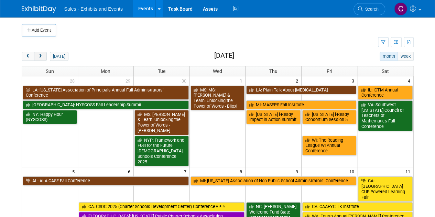
click at [39, 55] on span "next" at bounding box center [40, 56] width 5 height 4
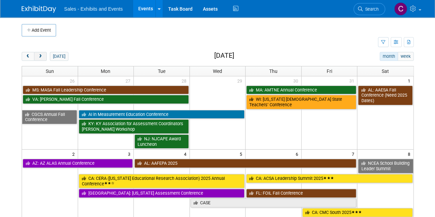
click at [39, 55] on span "next" at bounding box center [40, 56] width 5 height 4
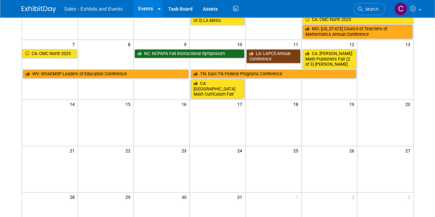
scroll to position [146, 0]
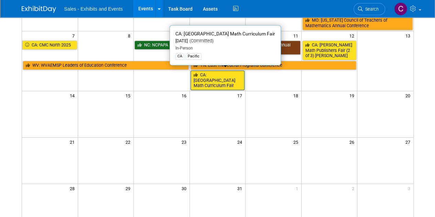
click at [214, 75] on link "CA: [GEOGRAPHIC_DATA] Math Curriculum Fair" at bounding box center [218, 81] width 54 height 20
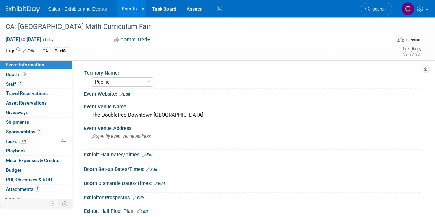
select select "Pacific"
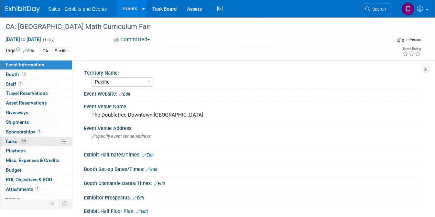
click at [15, 139] on span "Tasks 50%" at bounding box center [16, 142] width 23 height 6
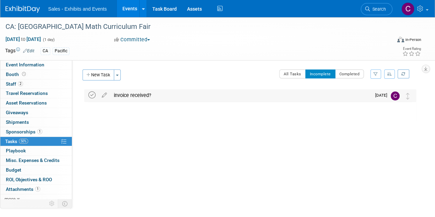
click at [92, 93] on icon at bounding box center [91, 95] width 7 height 7
click at [123, 9] on link "Events" at bounding box center [129, 8] width 25 height 17
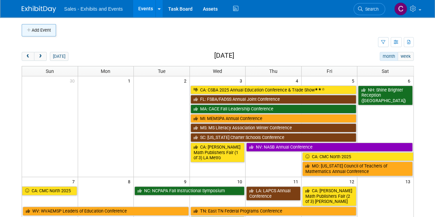
click at [32, 27] on button "Add Event" at bounding box center [39, 30] width 34 height 12
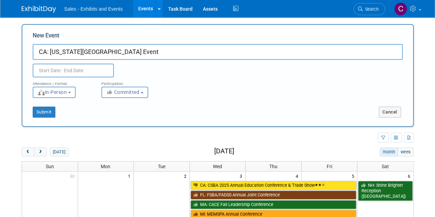
type input "CA: [US_STATE][GEOGRAPHIC_DATA] Event"
click at [74, 72] on input "text" at bounding box center [73, 71] width 81 height 14
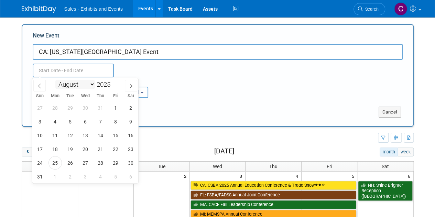
click at [86, 84] on select "January February March April May June July August September October November De…" at bounding box center [75, 84] width 40 height 9
select select "8"
click at [55, 80] on select "January February March April May June July August September October November De…" at bounding box center [75, 84] width 40 height 9
click at [130, 120] on span "13" at bounding box center [130, 121] width 13 height 13
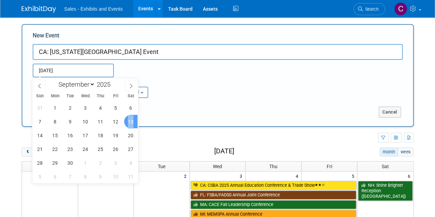
type input "[DATE] to [DATE]"
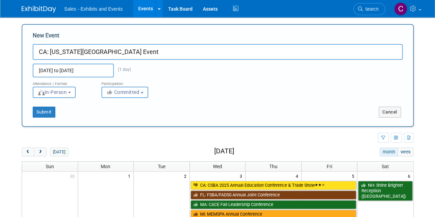
click at [128, 95] on span "Committed" at bounding box center [122, 93] width 33 height 6
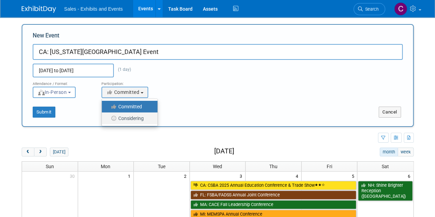
click at [129, 119] on label "Considering" at bounding box center [127, 118] width 45 height 9
click at [108, 119] on input "Considering" at bounding box center [106, 118] width 4 height 4
select select "2"
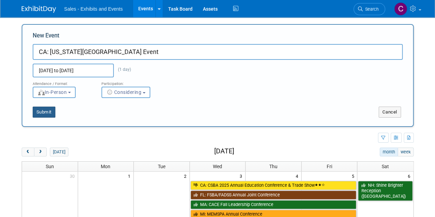
click at [51, 112] on button "Submit" at bounding box center [44, 112] width 23 height 11
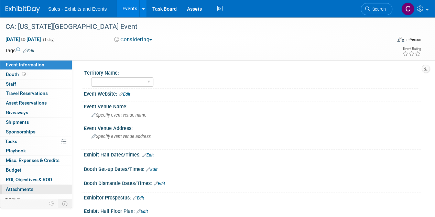
click at [33, 189] on link "0 Attachments 0" at bounding box center [36, 189] width 72 height 9
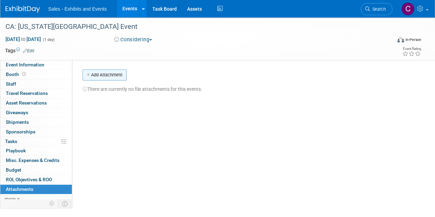
click at [99, 73] on button "Add Attachment" at bounding box center [105, 75] width 44 height 11
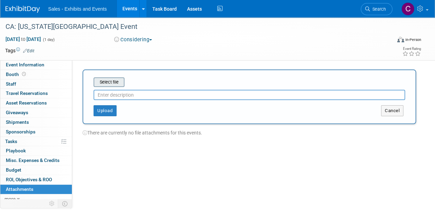
click at [102, 85] on input "file" at bounding box center [83, 82] width 82 height 8
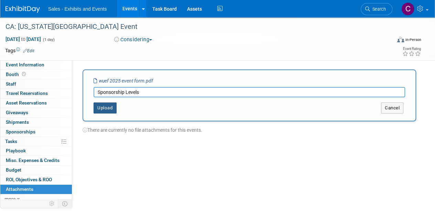
type input "Sponsorship Levels"
click at [112, 104] on button "Upload" at bounding box center [105, 108] width 23 height 11
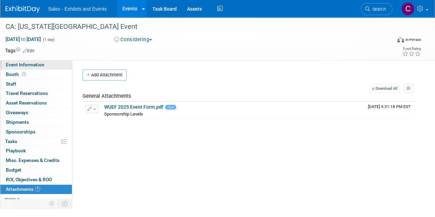
click at [45, 65] on link "Event Information" at bounding box center [36, 64] width 72 height 9
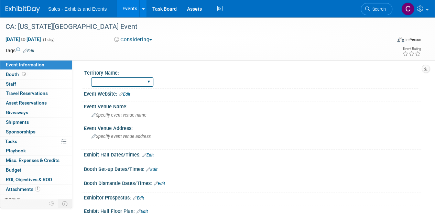
click at [145, 80] on select "Atlantic Southeast Central Southwest Pacific Mountain National Strategic Partne…" at bounding box center [122, 81] width 62 height 9
select select "Pacific"
click at [91, 77] on select "Atlantic Southeast Central Southwest Pacific Mountain National Strategic Partne…" at bounding box center [122, 81] width 62 height 9
click at [32, 51] on link "Edit" at bounding box center [28, 51] width 11 height 5
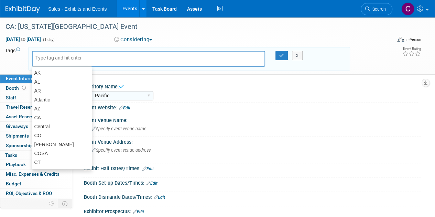
type input "c"
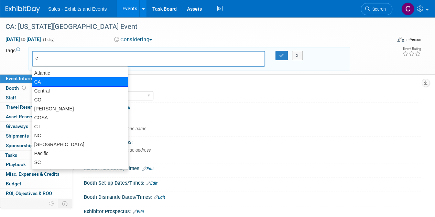
click at [44, 82] on div "CA" at bounding box center [80, 82] width 96 height 10
type input "CA"
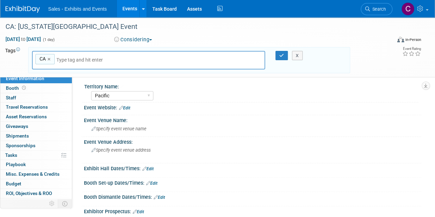
type input "p"
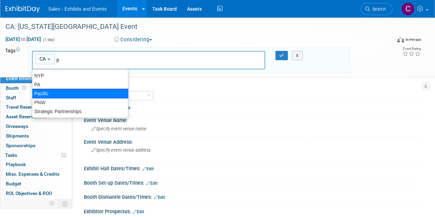
click at [50, 97] on div "Pacific" at bounding box center [80, 94] width 96 height 10
type input "CA, Pacific"
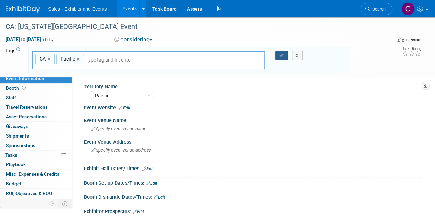
click at [278, 58] on button "button" at bounding box center [282, 56] width 12 height 10
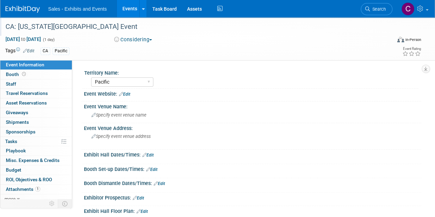
click at [88, 25] on div "CA: Washington Unified School District Event" at bounding box center [194, 27] width 383 height 12
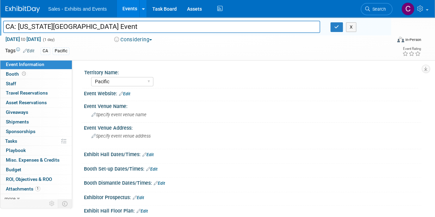
click at [105, 24] on input "CA: Washington Unified School District Event" at bounding box center [161, 27] width 317 height 12
type input "CA: [US_STATE] Unified Ed Foundation Event"
click at [333, 24] on button "button" at bounding box center [337, 27] width 12 height 10
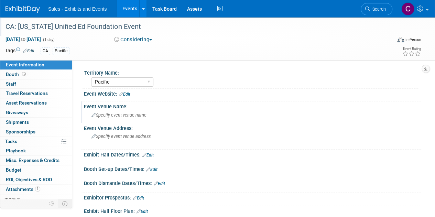
click at [120, 118] on div "Specify event venue name" at bounding box center [252, 115] width 327 height 11
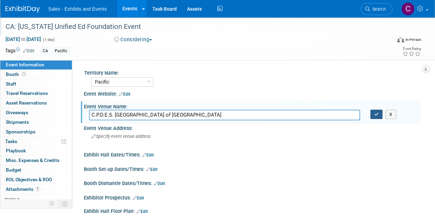
type input "C.P.D.E.S. Portuguese Hall of Fresno"
click at [376, 113] on icon "button" at bounding box center [377, 114] width 5 height 4
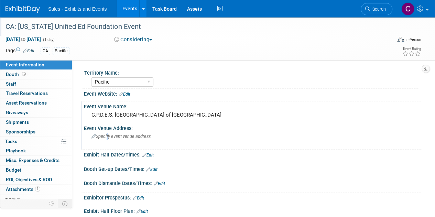
drag, startPoint x: 117, startPoint y: 137, endPoint x: 107, endPoint y: 142, distance: 11.4
click at [107, 142] on div "Specify event venue address" at bounding box center [154, 139] width 130 height 16
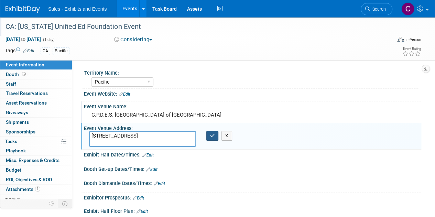
type textarea "172 W Jefferson Ave, Fresno, CA 93706"
click at [209, 135] on button "button" at bounding box center [213, 136] width 12 height 10
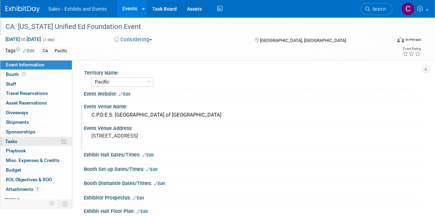
click at [11, 143] on span "Tasks 0%" at bounding box center [11, 142] width 12 height 6
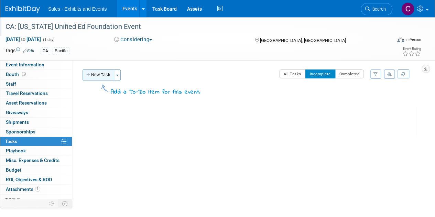
click at [97, 73] on button "New Task" at bounding box center [99, 75] width 32 height 11
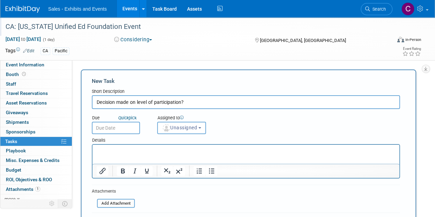
type input "Decision made on level of participation?"
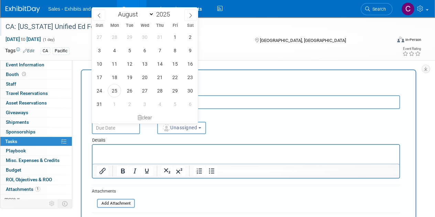
click at [126, 131] on input "text" at bounding box center [116, 128] width 48 height 12
click at [177, 105] on span "5" at bounding box center [174, 103] width 13 height 13
type input "Sep 5, 2025"
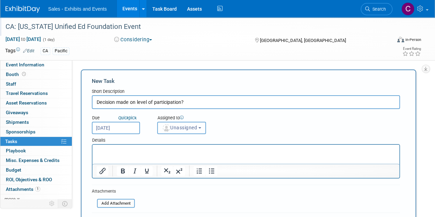
click at [187, 126] on span "Unassigned" at bounding box center [179, 128] width 35 height 6
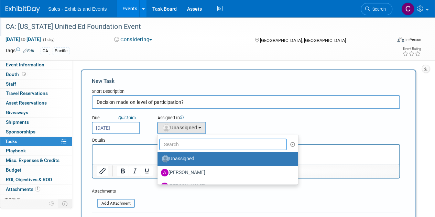
click at [196, 149] on input "text" at bounding box center [223, 145] width 128 height 12
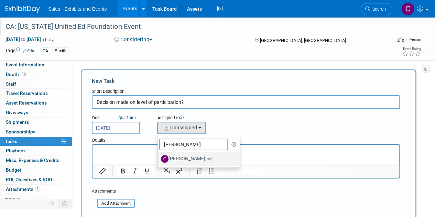
type input "christine"
click at [181, 154] on label "Christine Lurz (me)" at bounding box center [197, 159] width 72 height 11
click at [159, 156] on input "Christine Lurz (me)" at bounding box center [156, 158] width 4 height 4
select select "a9e3834d-668b-4315-a5d4-069993be606a"
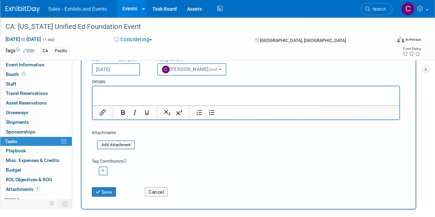
scroll to position [114, 0]
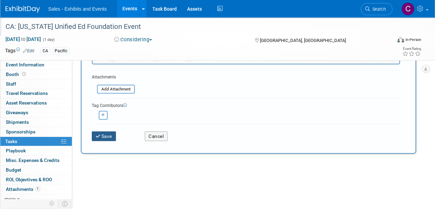
click at [108, 131] on button "Save" at bounding box center [104, 136] width 24 height 10
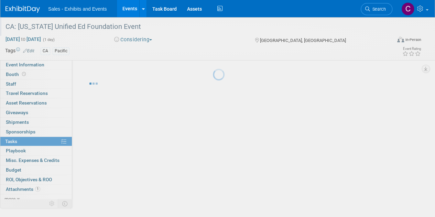
scroll to position [0, 0]
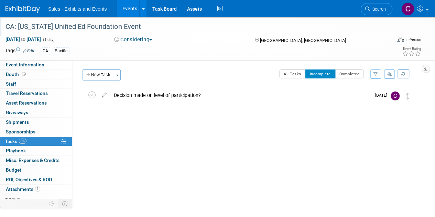
click at [130, 7] on link "Events" at bounding box center [129, 8] width 25 height 17
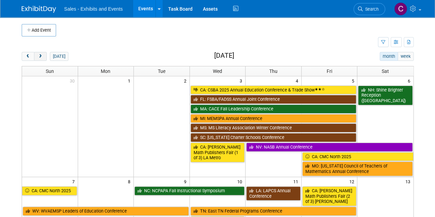
click at [44, 55] on button "next" at bounding box center [40, 56] width 13 height 9
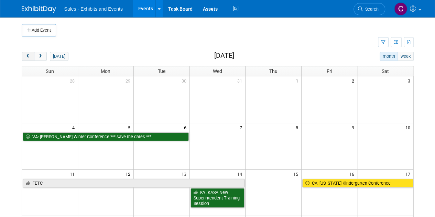
click at [29, 55] on span "prev" at bounding box center [27, 56] width 5 height 4
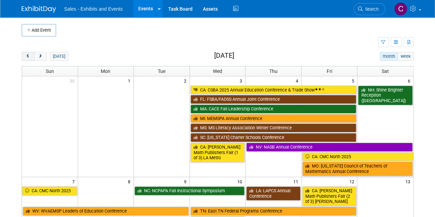
click at [29, 55] on span "prev" at bounding box center [27, 56] width 5 height 4
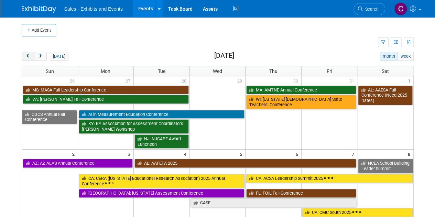
click at [29, 55] on span "prev" at bounding box center [27, 56] width 5 height 4
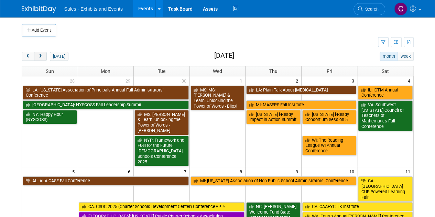
click at [41, 56] on span "next" at bounding box center [40, 56] width 5 height 4
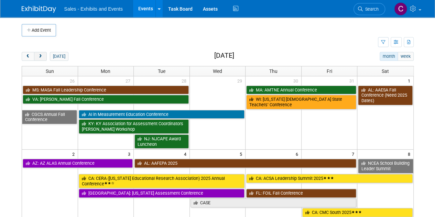
click at [41, 56] on span "next" at bounding box center [40, 56] width 5 height 4
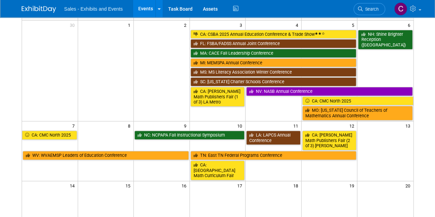
scroll to position [119, 0]
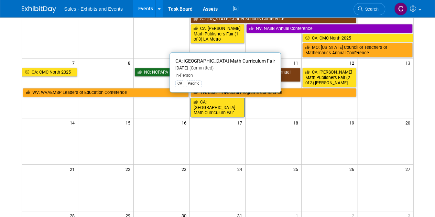
click at [228, 102] on link "CA: [GEOGRAPHIC_DATA] Math Curriculum Fair" at bounding box center [218, 108] width 54 height 20
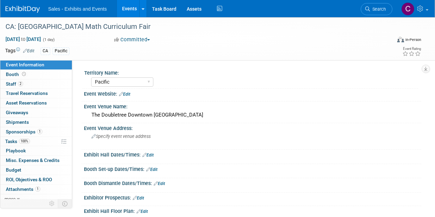
select select "Pacific"
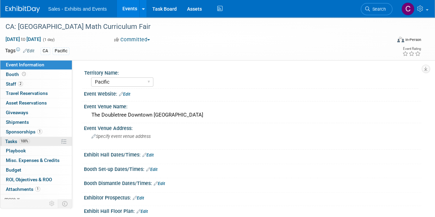
click at [10, 139] on span "Tasks 100%" at bounding box center [17, 142] width 25 height 6
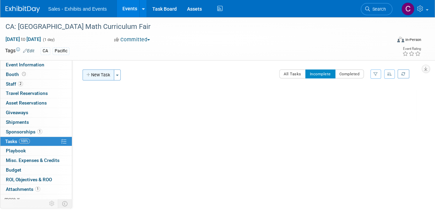
click at [99, 76] on button "New Task" at bounding box center [99, 75] width 32 height 11
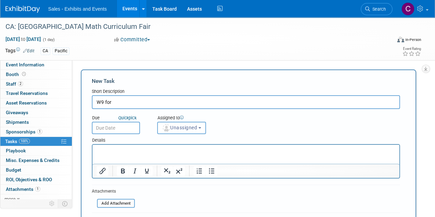
paste input "Fresno County Office of Education"
type input "W9 for Fresno County Office of Education needed"
click at [121, 128] on input "text" at bounding box center [116, 128] width 48 height 12
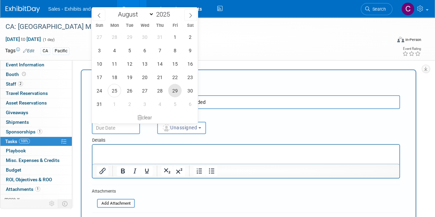
click at [176, 87] on span "29" at bounding box center [174, 90] width 13 height 13
type input "Aug 29, 2025"
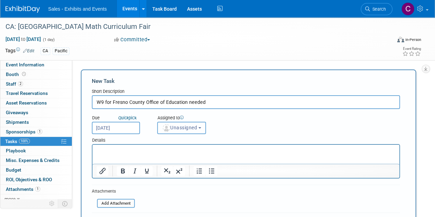
click at [179, 124] on button "Unassigned" at bounding box center [181, 128] width 49 height 12
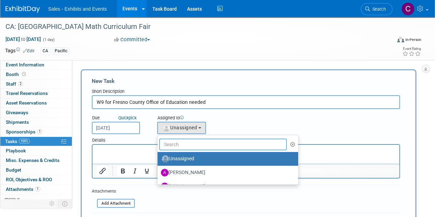
click at [191, 148] on input "text" at bounding box center [223, 145] width 128 height 12
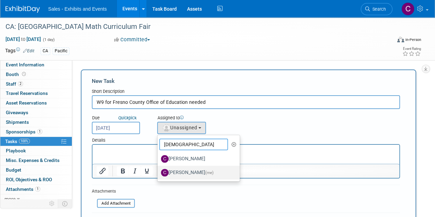
type input "christi"
drag, startPoint x: 187, startPoint y: 171, endPoint x: 187, endPoint y: 165, distance: 6.6
click at [187, 171] on label "Christine Lurz (me)" at bounding box center [197, 172] width 72 height 11
click at [159, 171] on input "Christine Lurz (me)" at bounding box center [156, 172] width 4 height 4
select select "a9e3834d-668b-4315-a5d4-069993be606a"
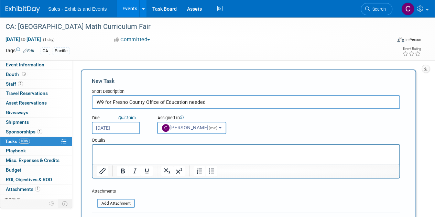
click at [126, 130] on input "Aug 29, 2025" at bounding box center [116, 128] width 48 height 12
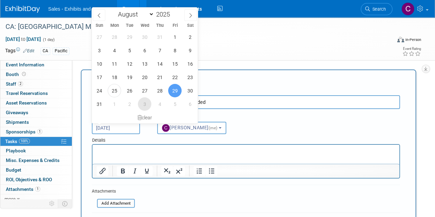
click at [145, 106] on span "3" at bounding box center [144, 103] width 13 height 13
type input "Sep 3, 2025"
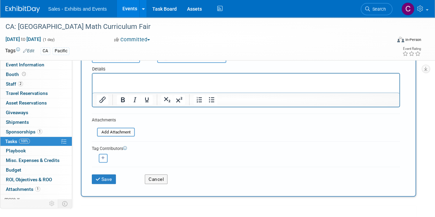
scroll to position [85, 0]
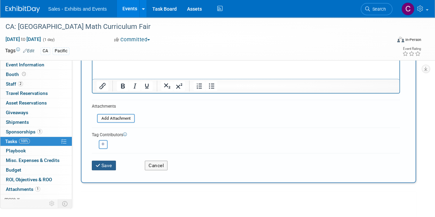
click at [109, 164] on button "Save" at bounding box center [104, 166] width 24 height 10
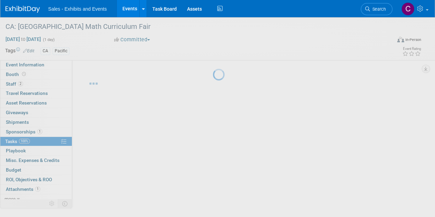
scroll to position [0, 0]
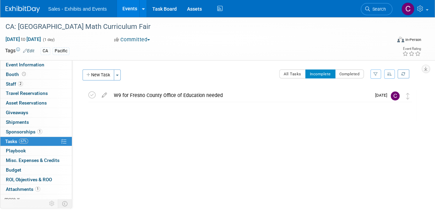
click at [128, 13] on link "Events" at bounding box center [129, 8] width 25 height 17
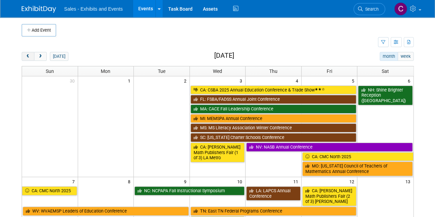
click at [26, 53] on button "prev" at bounding box center [28, 56] width 13 height 9
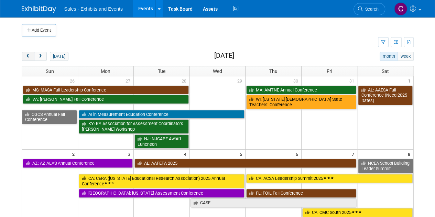
click at [29, 54] on span "prev" at bounding box center [27, 56] width 5 height 4
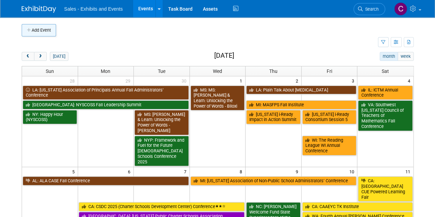
click at [42, 35] on button "Add Event" at bounding box center [39, 30] width 34 height 12
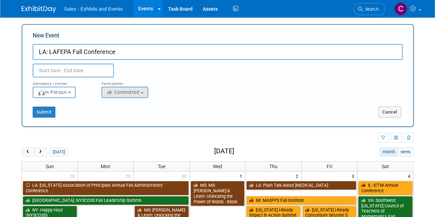
type input "LA: LAFEPA Fall Conference"
click at [125, 96] on button "Committed" at bounding box center [125, 92] width 47 height 11
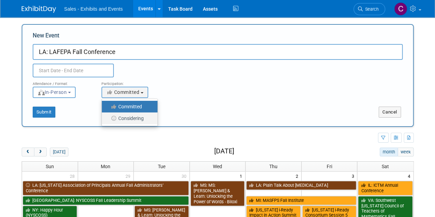
click at [121, 122] on label "Considering" at bounding box center [127, 118] width 45 height 9
click at [108, 121] on input "Considering" at bounding box center [106, 118] width 4 height 4
select select "2"
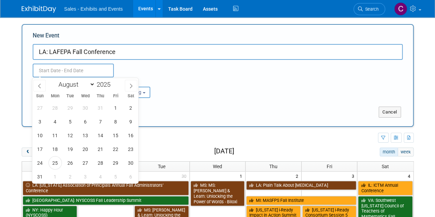
click at [70, 76] on input "text" at bounding box center [73, 71] width 81 height 14
click at [90, 85] on select "January February March April May June July August September October November De…" at bounding box center [75, 84] width 40 height 9
select select "9"
click at [55, 80] on select "January February March April May June July August September October November De…" at bounding box center [75, 84] width 40 height 9
click at [88, 161] on span "29" at bounding box center [85, 162] width 13 height 13
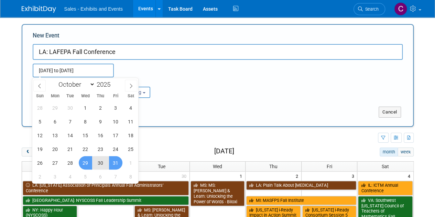
click at [116, 163] on span "31" at bounding box center [115, 162] width 13 height 13
type input "[DATE] to [DATE]"
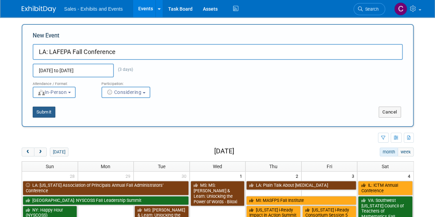
click at [53, 113] on button "Submit" at bounding box center [44, 112] width 23 height 11
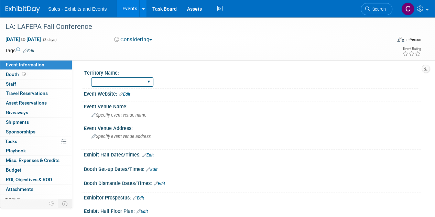
click at [102, 83] on select "Atlantic Southeast Central Southwest Pacific Mountain National Strategic Partne…" at bounding box center [122, 81] width 62 height 9
select select "Southeast"
click at [91, 77] on select "Atlantic Southeast Central Southwest Pacific Mountain National Strategic Partne…" at bounding box center [122, 81] width 62 height 9
click at [35, 50] on td at bounding box center [192, 50] width 316 height 7
click at [33, 51] on link "Edit" at bounding box center [28, 51] width 11 height 5
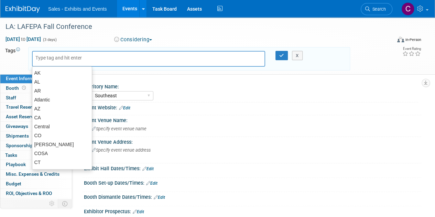
type input "l"
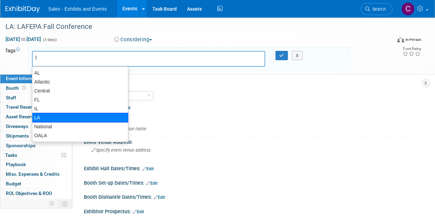
click at [43, 113] on div "LA" at bounding box center [80, 118] width 96 height 10
type input "LA"
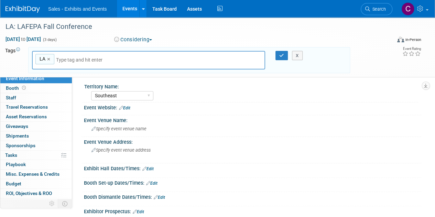
type input "s"
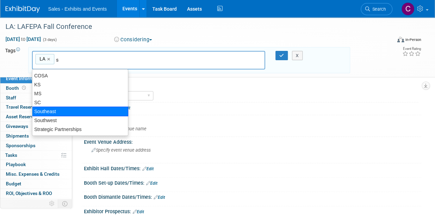
click at [61, 111] on div "Southeast" at bounding box center [80, 112] width 96 height 10
type input "LA, Southeast"
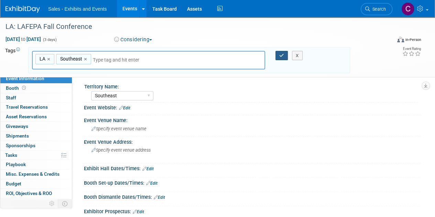
click at [280, 53] on icon "button" at bounding box center [282, 55] width 5 height 4
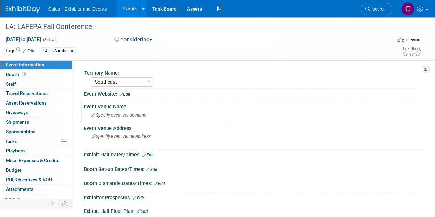
drag, startPoint x: 120, startPoint y: 117, endPoint x: 107, endPoint y: 120, distance: 12.9
click at [107, 120] on div "Specify event venue name" at bounding box center [253, 115] width 338 height 11
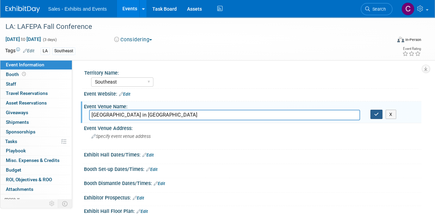
type input "Crowne Plaza in Baton Rouge"
drag, startPoint x: 375, startPoint y: 112, endPoint x: 354, endPoint y: 0, distance: 113.6
click at [376, 112] on icon "button" at bounding box center [377, 114] width 5 height 4
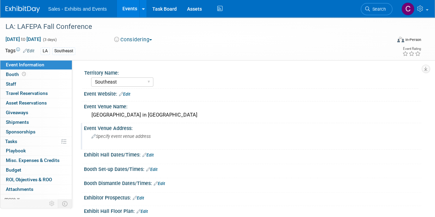
drag, startPoint x: 116, startPoint y: 139, endPoint x: 102, endPoint y: 136, distance: 14.2
click at [102, 136] on span "Specify event venue address" at bounding box center [121, 136] width 59 height 5
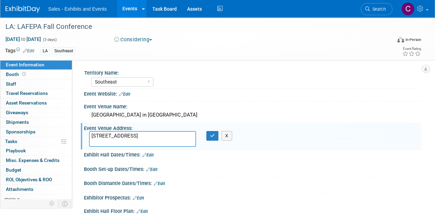
type textarea "4728 Constitution Ave, Baton Rouge, LA 70808"
click at [212, 130] on div "Event Venue Address:" at bounding box center [253, 127] width 338 height 9
click at [212, 134] on icon "button" at bounding box center [212, 136] width 5 height 4
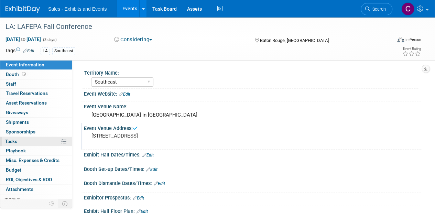
click at [13, 144] on link "0% Tasks 0%" at bounding box center [36, 141] width 72 height 9
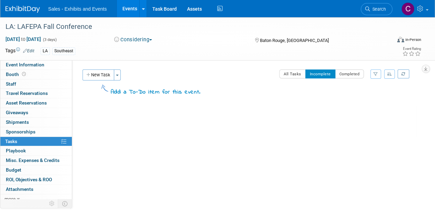
click at [101, 76] on button "New Task" at bounding box center [99, 75] width 32 height 11
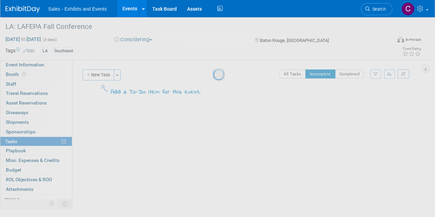
select select "7"
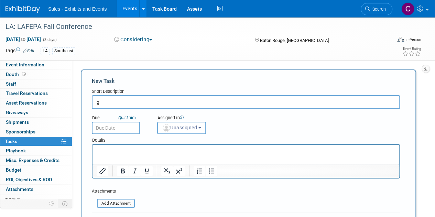
type input "g"
type input "reg info coming soon!"
click at [119, 131] on input "text" at bounding box center [116, 128] width 48 height 12
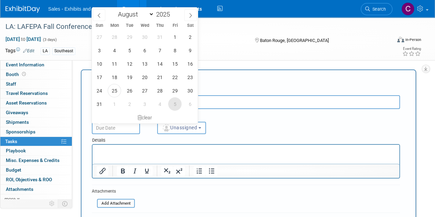
click at [174, 101] on span "5" at bounding box center [174, 103] width 13 height 13
type input "Sep 5, 2025"
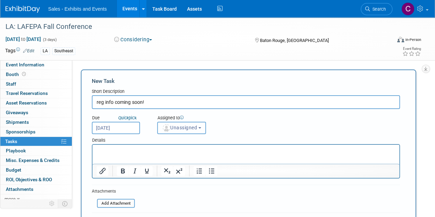
click at [182, 129] on span "Unassigned" at bounding box center [179, 128] width 35 height 6
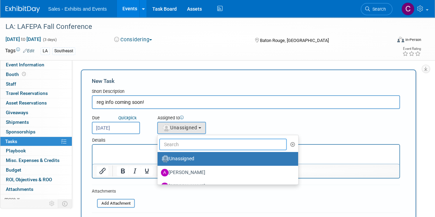
click at [187, 145] on input "text" at bounding box center [223, 145] width 128 height 12
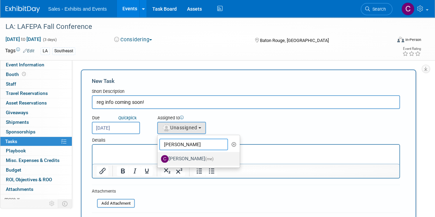
type input "CHRISTINE"
click at [189, 159] on label "Christine Lurz (me)" at bounding box center [197, 159] width 72 height 11
click at [159, 159] on input "Christine Lurz (me)" at bounding box center [156, 158] width 4 height 4
select select "a9e3834d-668b-4315-a5d4-069993be606a"
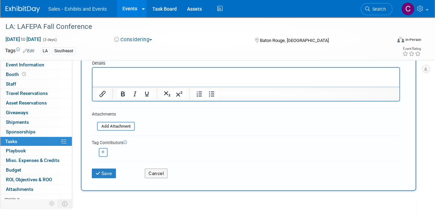
scroll to position [96, 0]
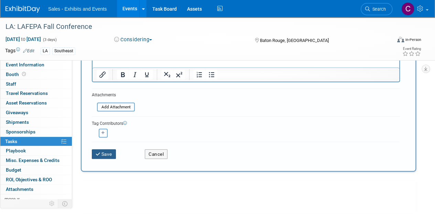
click at [109, 155] on button "Save" at bounding box center [104, 154] width 24 height 10
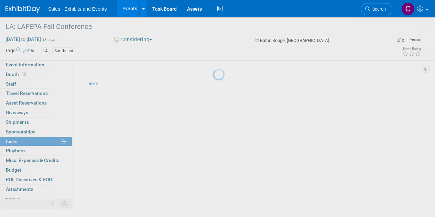
scroll to position [0, 0]
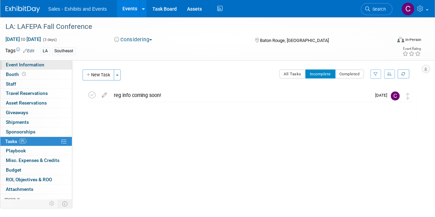
click at [23, 66] on span "Event Information" at bounding box center [25, 65] width 39 height 6
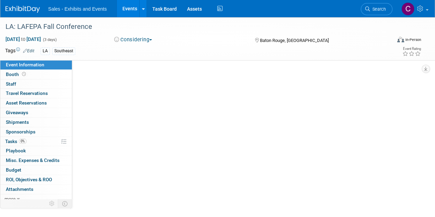
select select "Southeast"
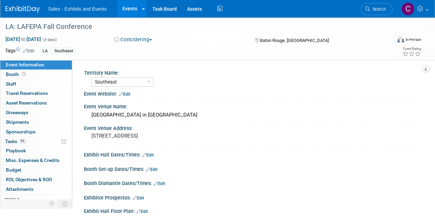
scroll to position [34, 0]
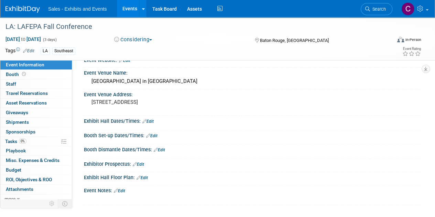
click at [125, 189] on link "Edit" at bounding box center [119, 191] width 11 height 5
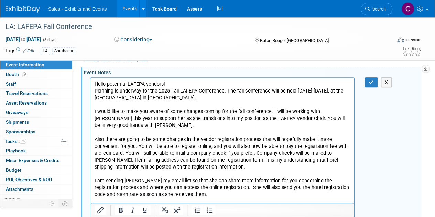
scroll to position [141, 0]
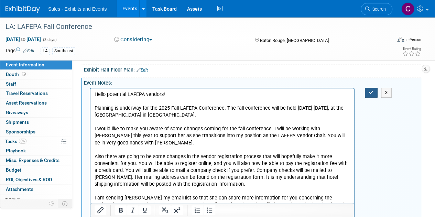
click at [369, 91] on icon "button" at bounding box center [371, 92] width 5 height 5
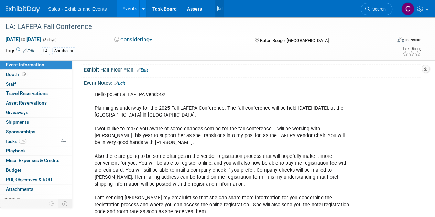
click at [220, 10] on icon at bounding box center [219, 8] width 9 height 11
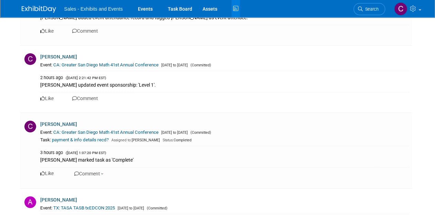
scroll to position [2437, 0]
